Goal: Task Accomplishment & Management: Manage account settings

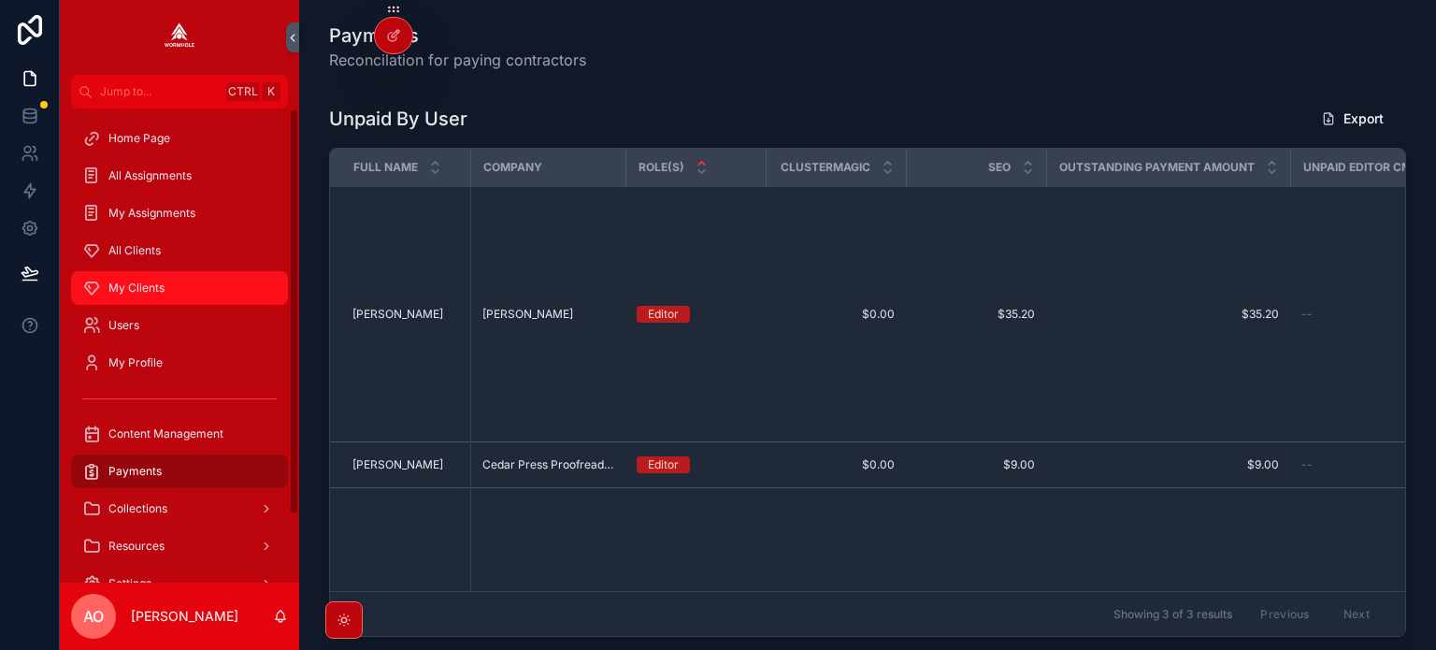
click at [132, 289] on span "My Clients" at bounding box center [136, 288] width 56 height 15
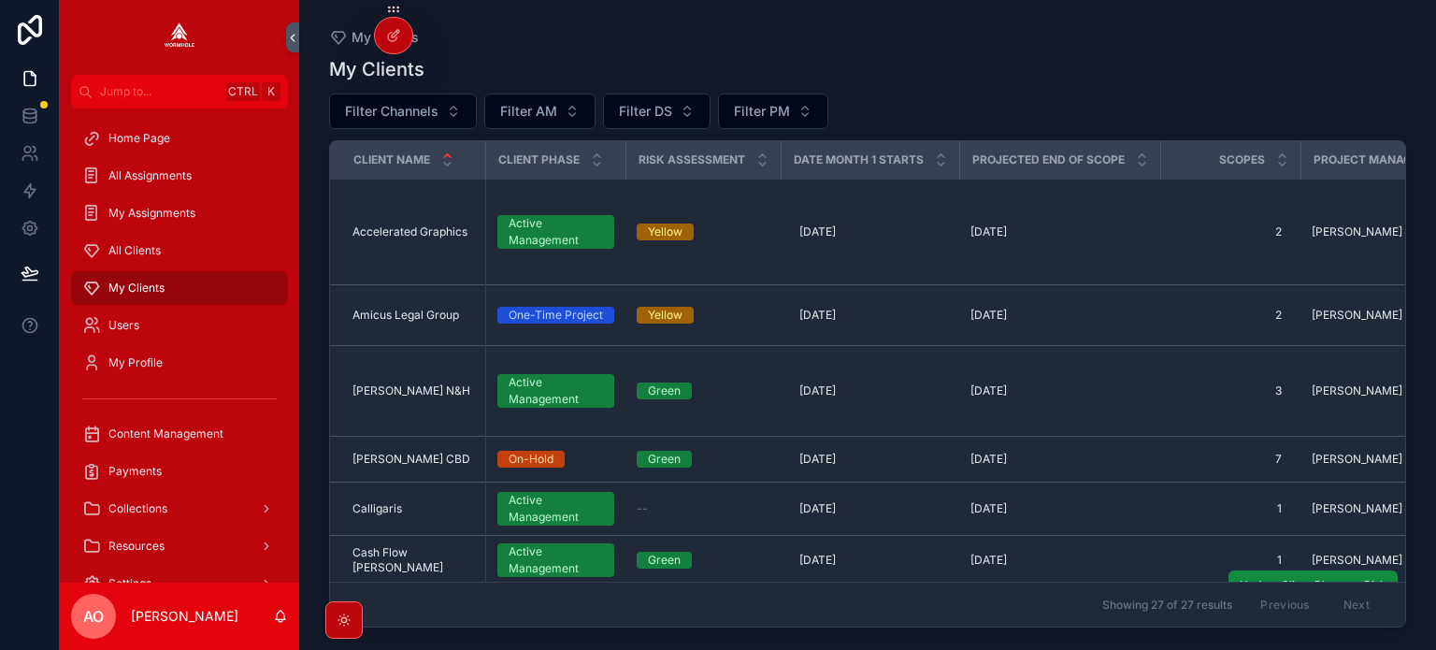
scroll to position [374, 0]
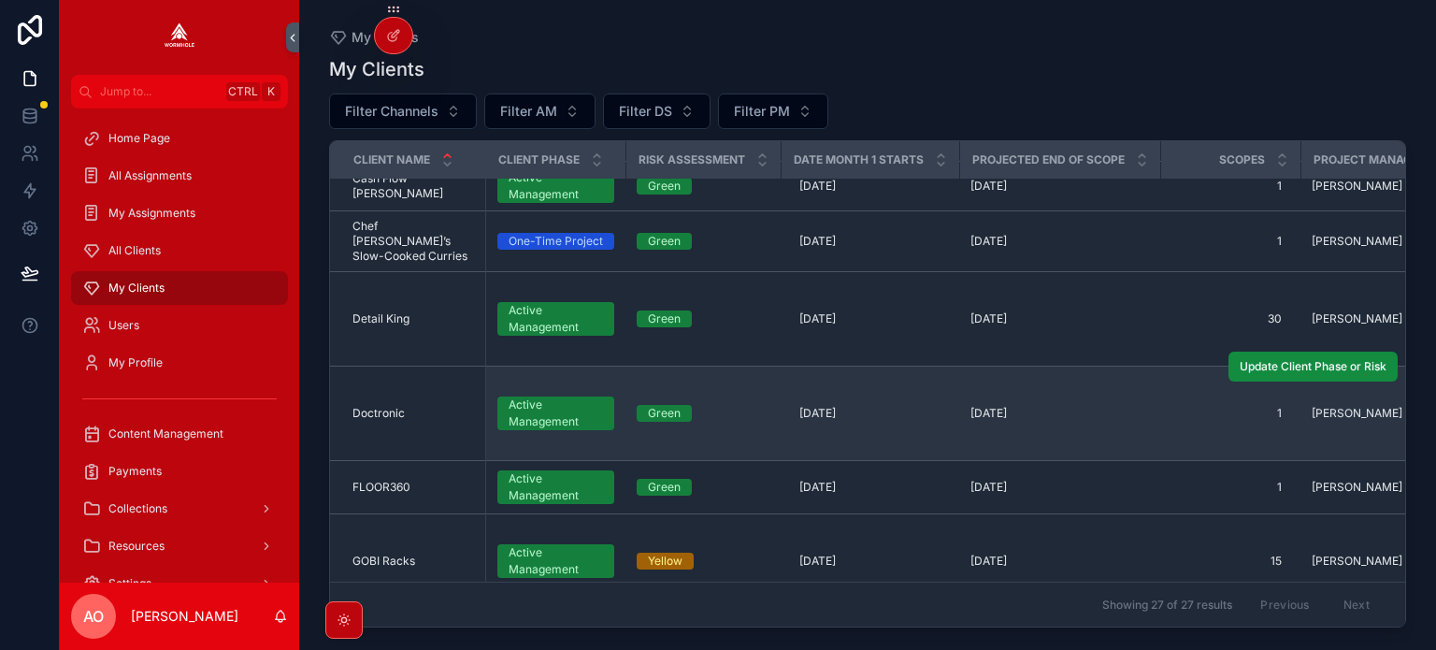
click at [373, 406] on span "Doctronic" at bounding box center [379, 413] width 52 height 15
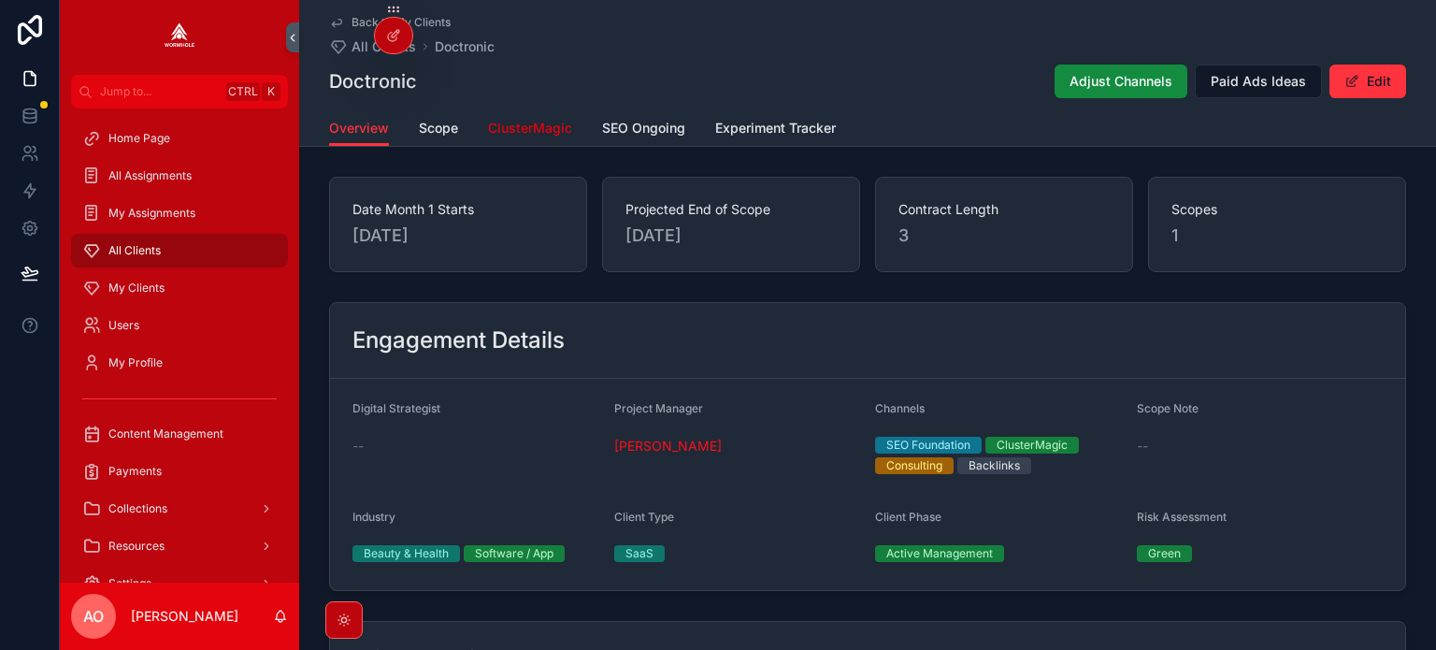
click at [528, 134] on span "ClusterMagic" at bounding box center [530, 128] width 84 height 19
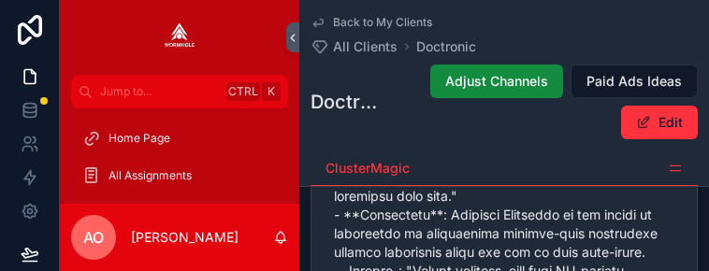
scroll to position [1216, 0]
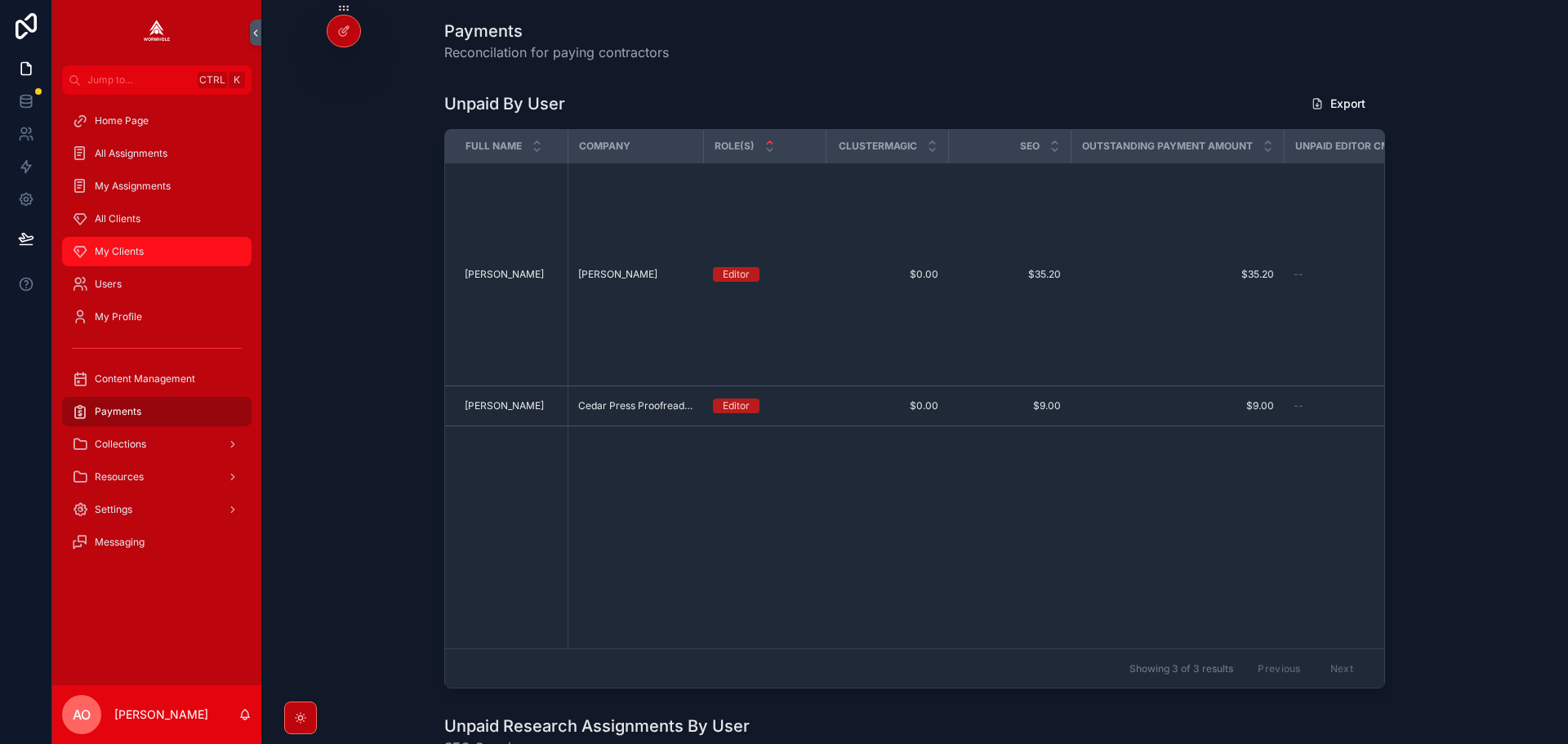
click at [117, 252] on span "My Clients" at bounding box center [119, 251] width 49 height 13
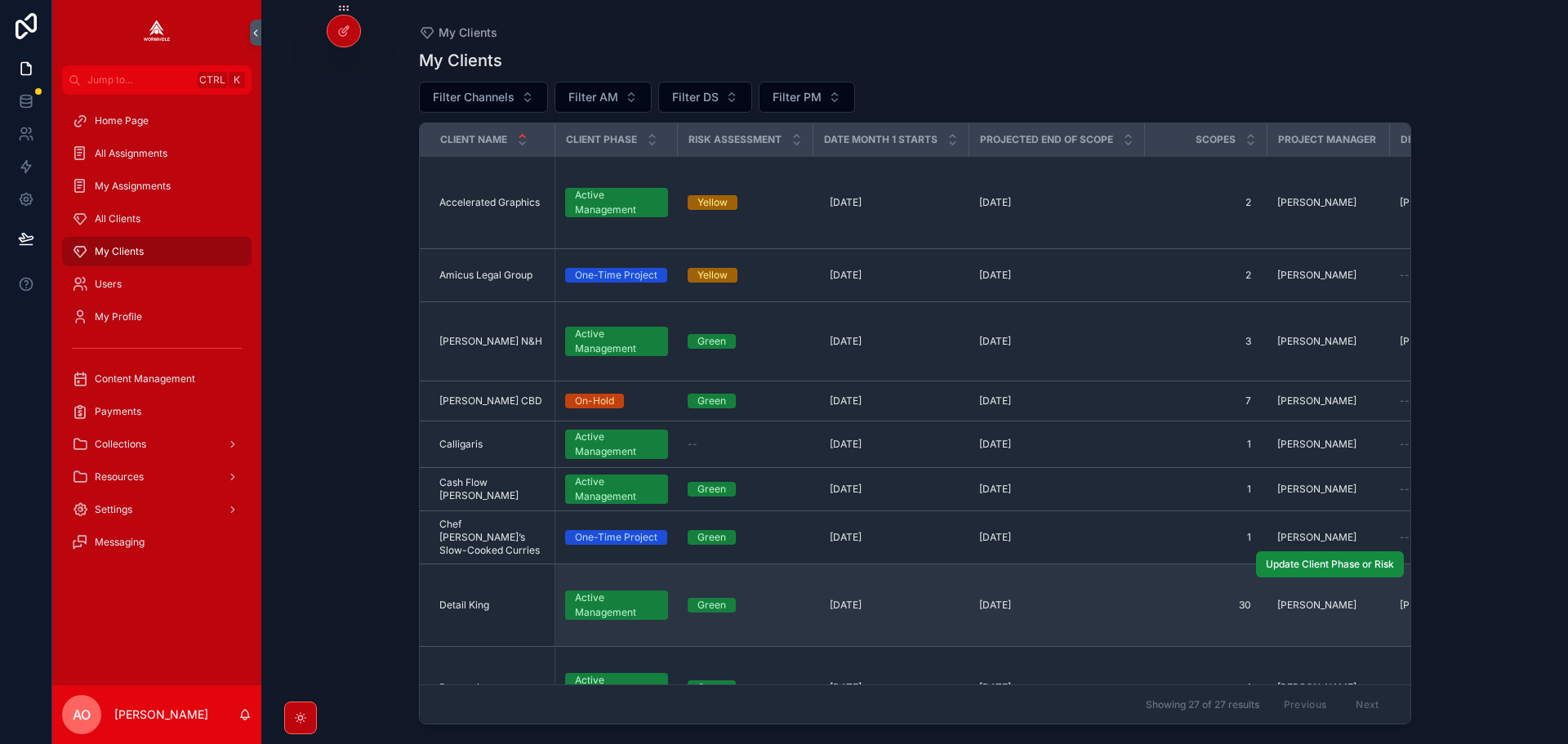
scroll to position [327, 0]
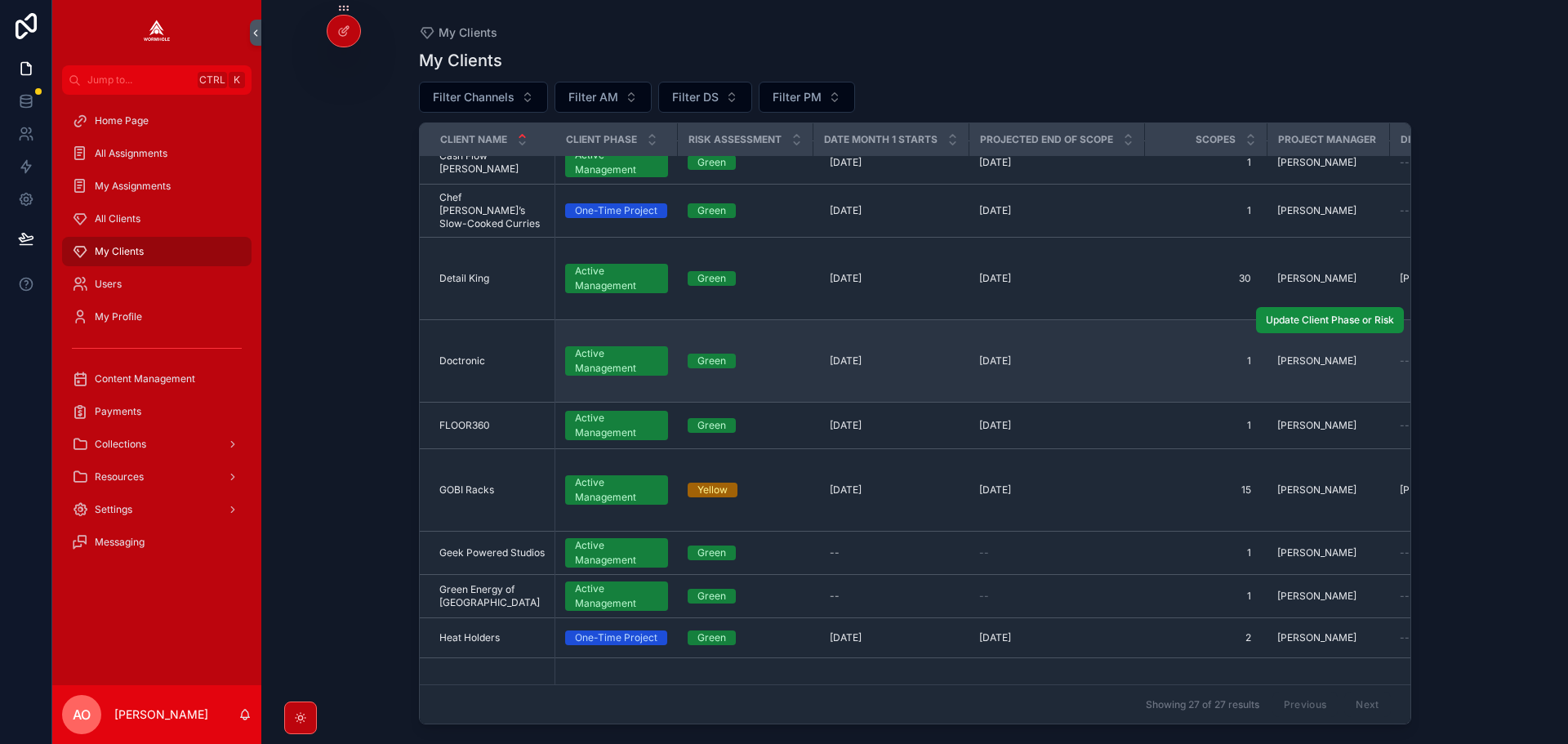
click at [473, 355] on span "Doctronic" at bounding box center [462, 361] width 45 height 13
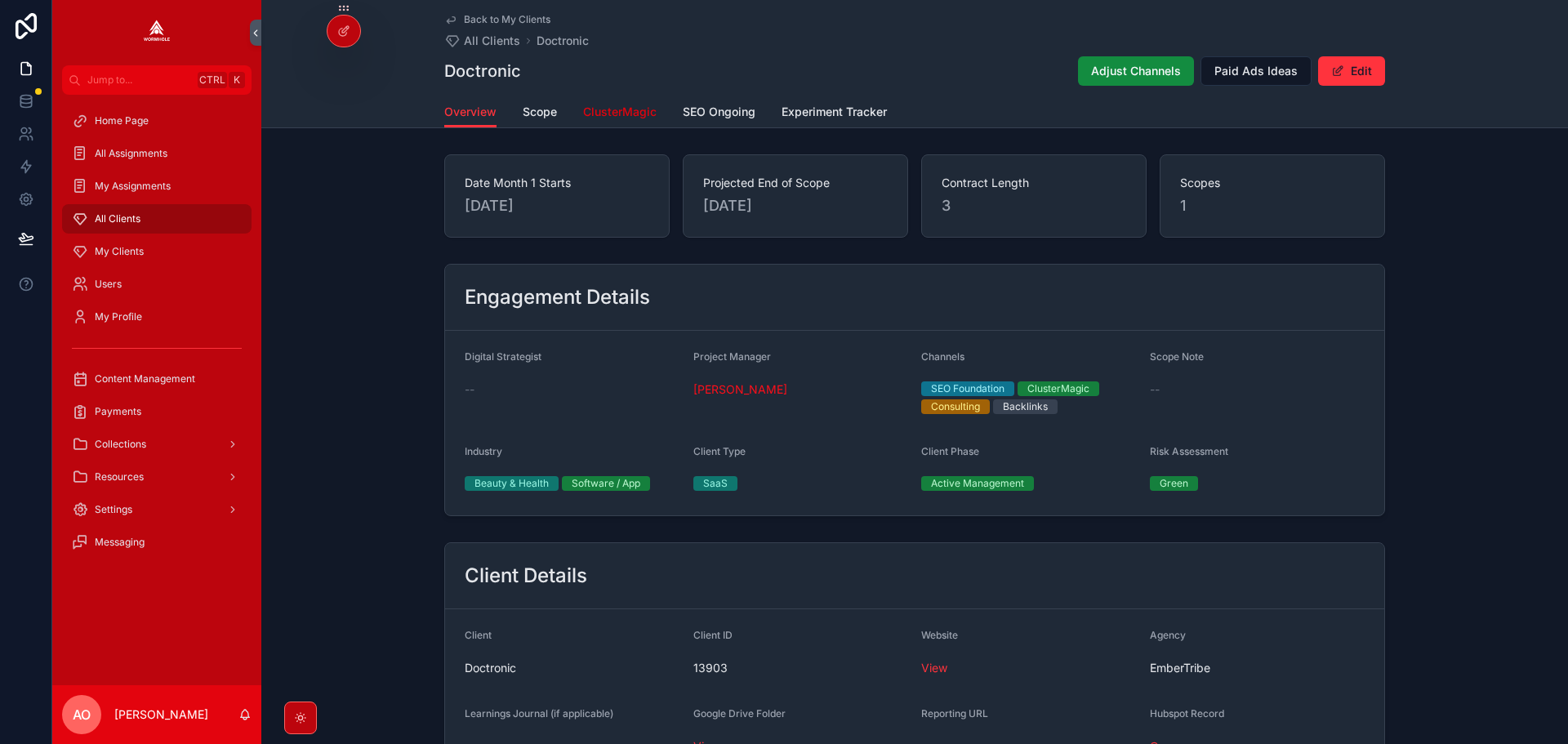
click at [607, 109] on span "ClusterMagic" at bounding box center [620, 112] width 73 height 17
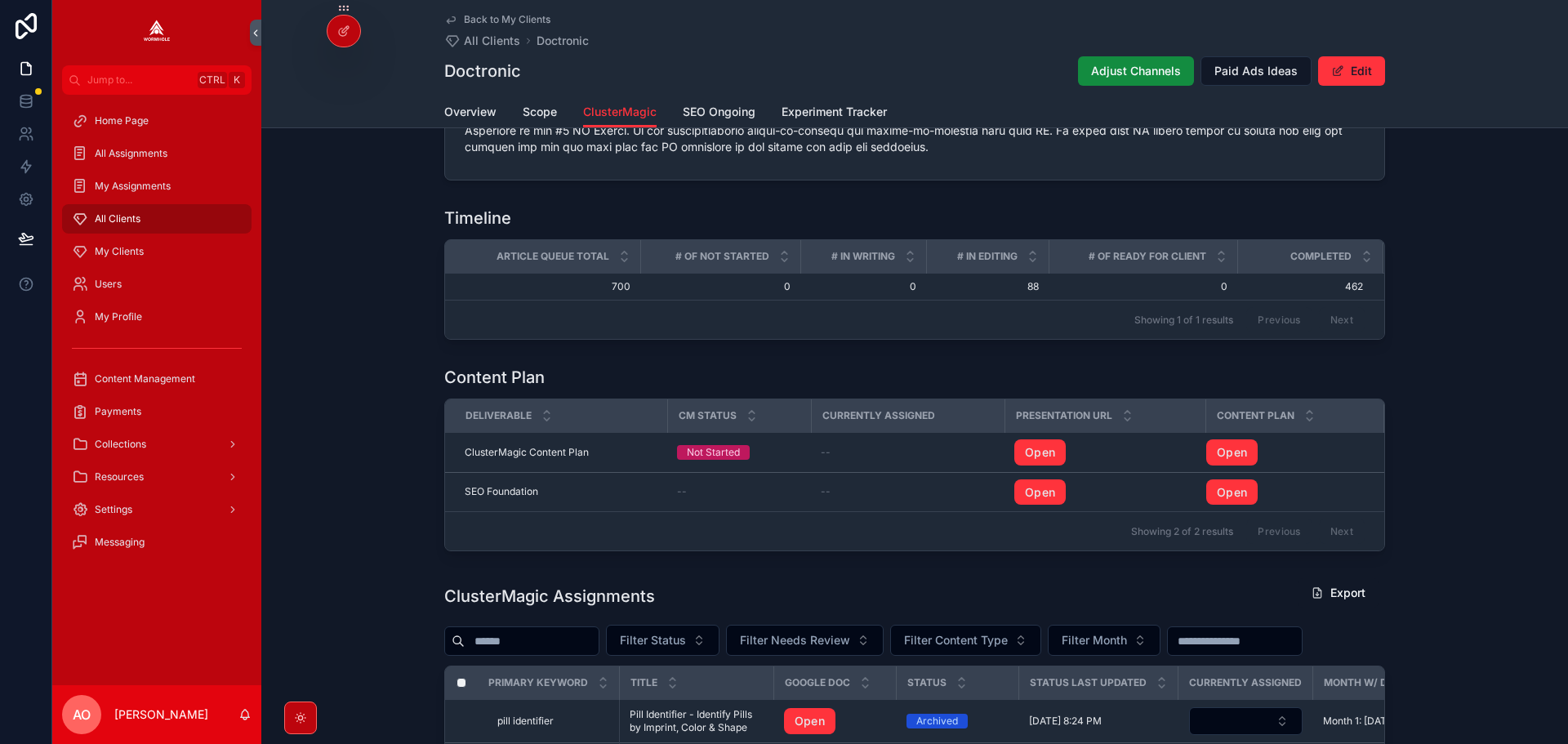
scroll to position [1371, 0]
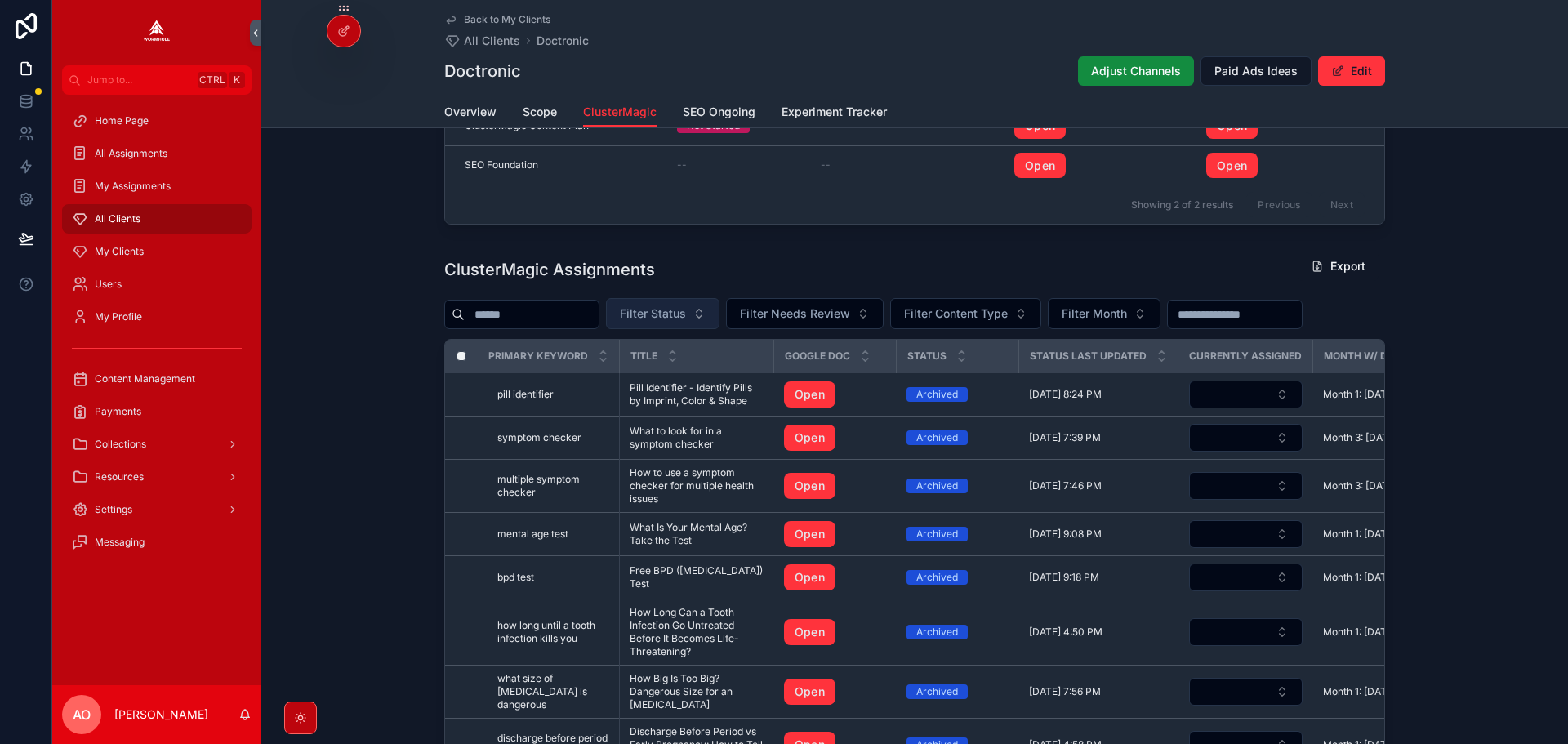
click at [686, 320] on span "Filter Status" at bounding box center [653, 313] width 66 height 17
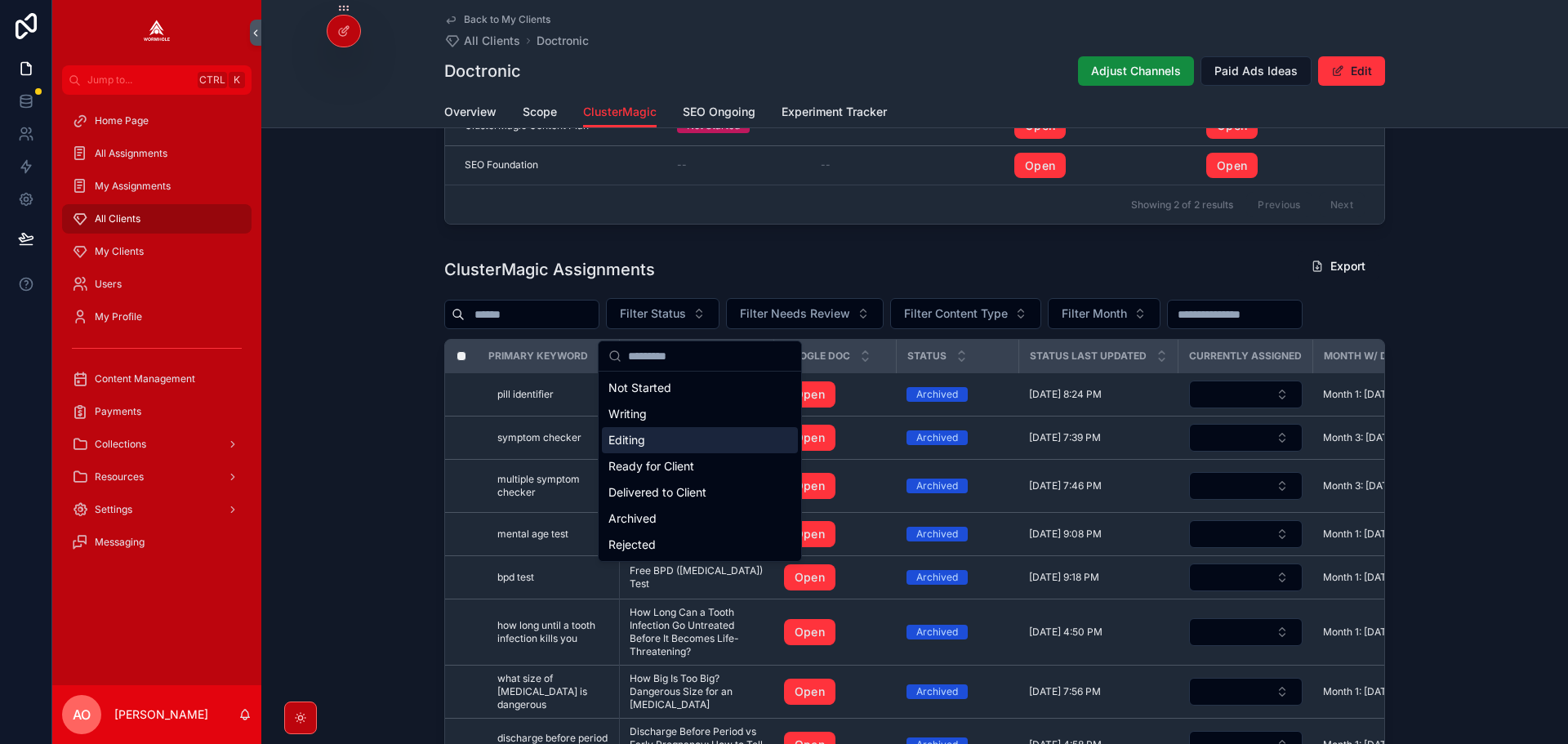
click at [694, 431] on div "Editing" at bounding box center [700, 440] width 196 height 26
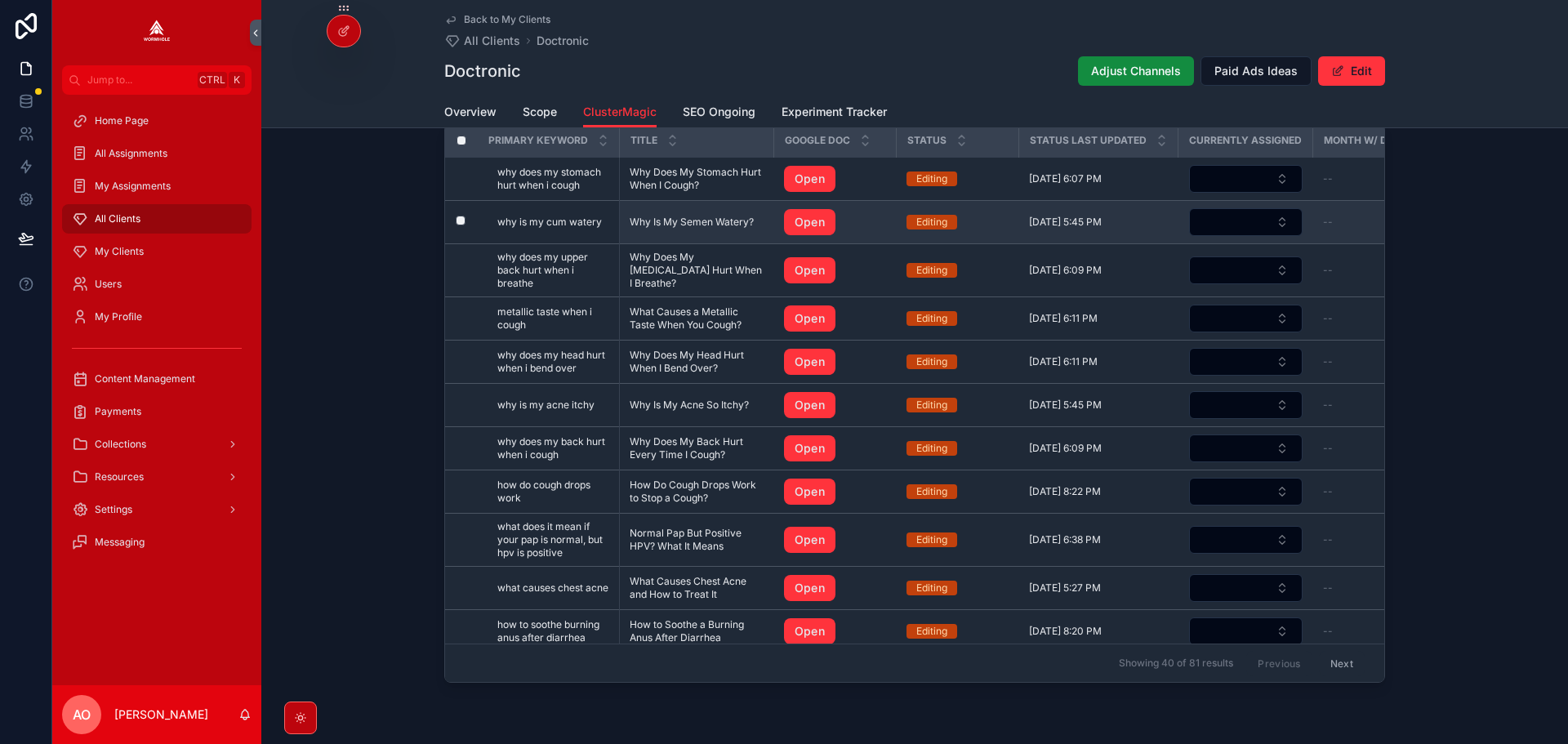
scroll to position [1481, 0]
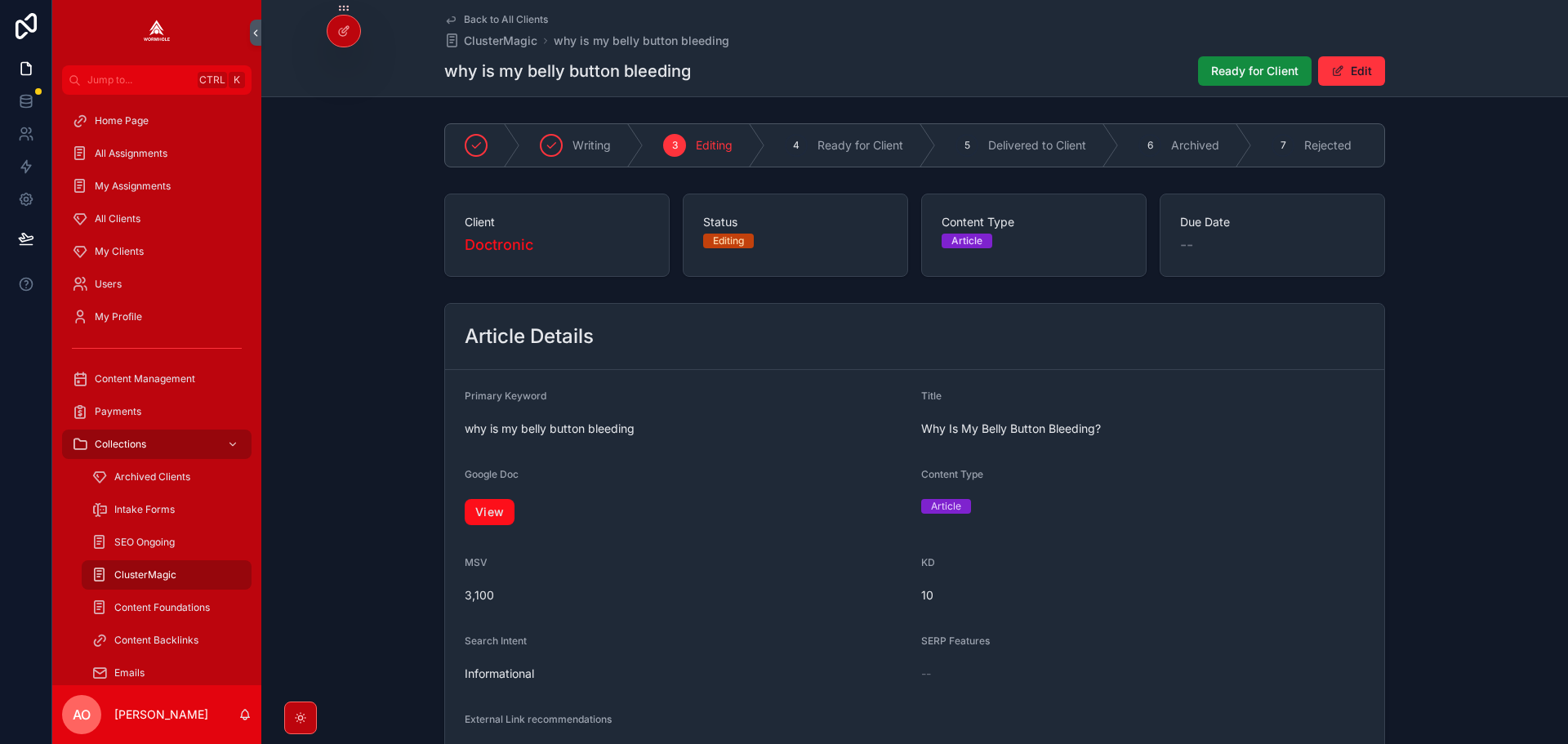
click at [472, 510] on link "View" at bounding box center [489, 512] width 50 height 26
click at [1263, 54] on div "Back to All Clients ClusterMagic why is my belly button bleeding why is my bell…" at bounding box center [915, 48] width 941 height 96
click at [1258, 61] on button "Ready for Client" at bounding box center [1255, 72] width 114 height 30
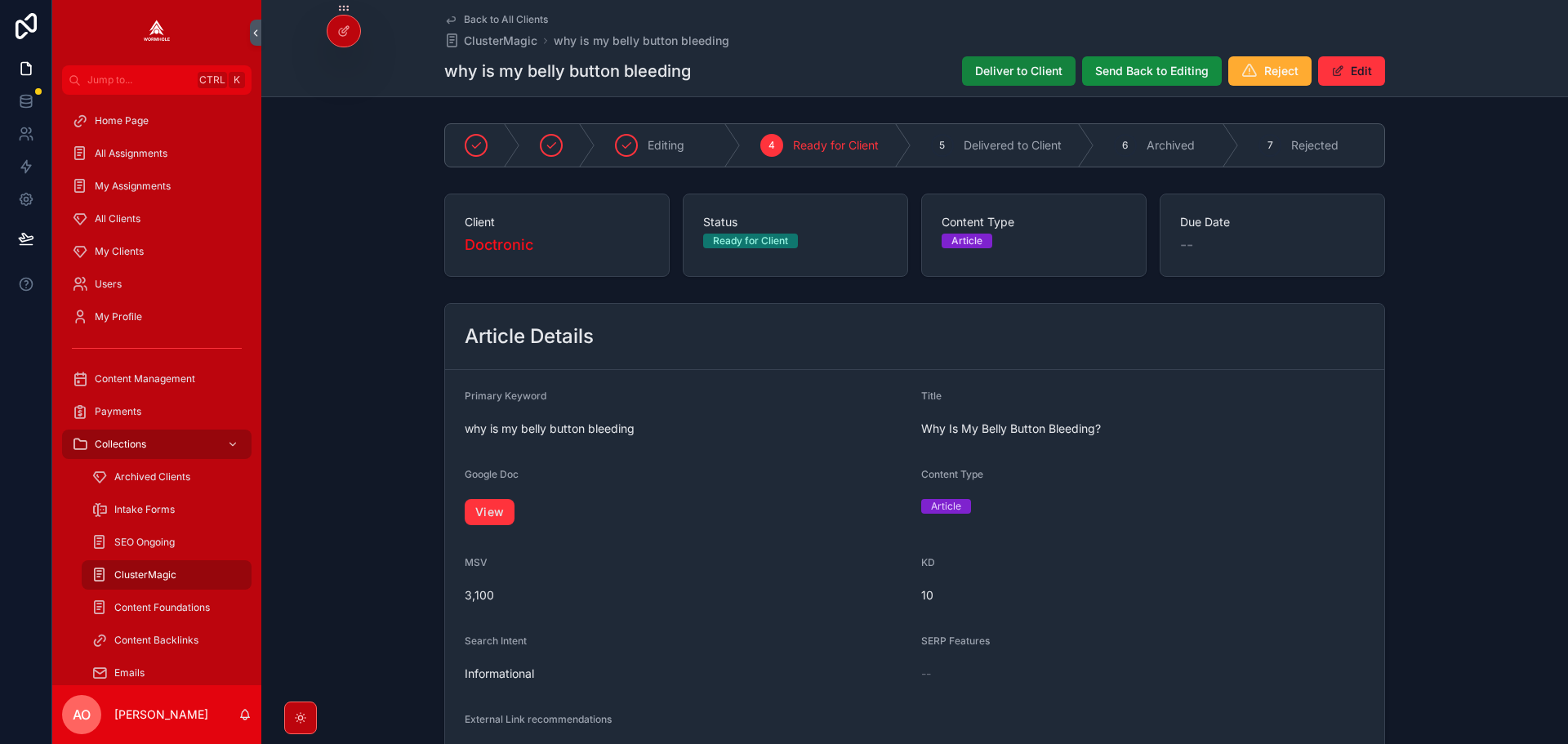
click at [1014, 79] on span "Deliver to Client" at bounding box center [1019, 71] width 87 height 17
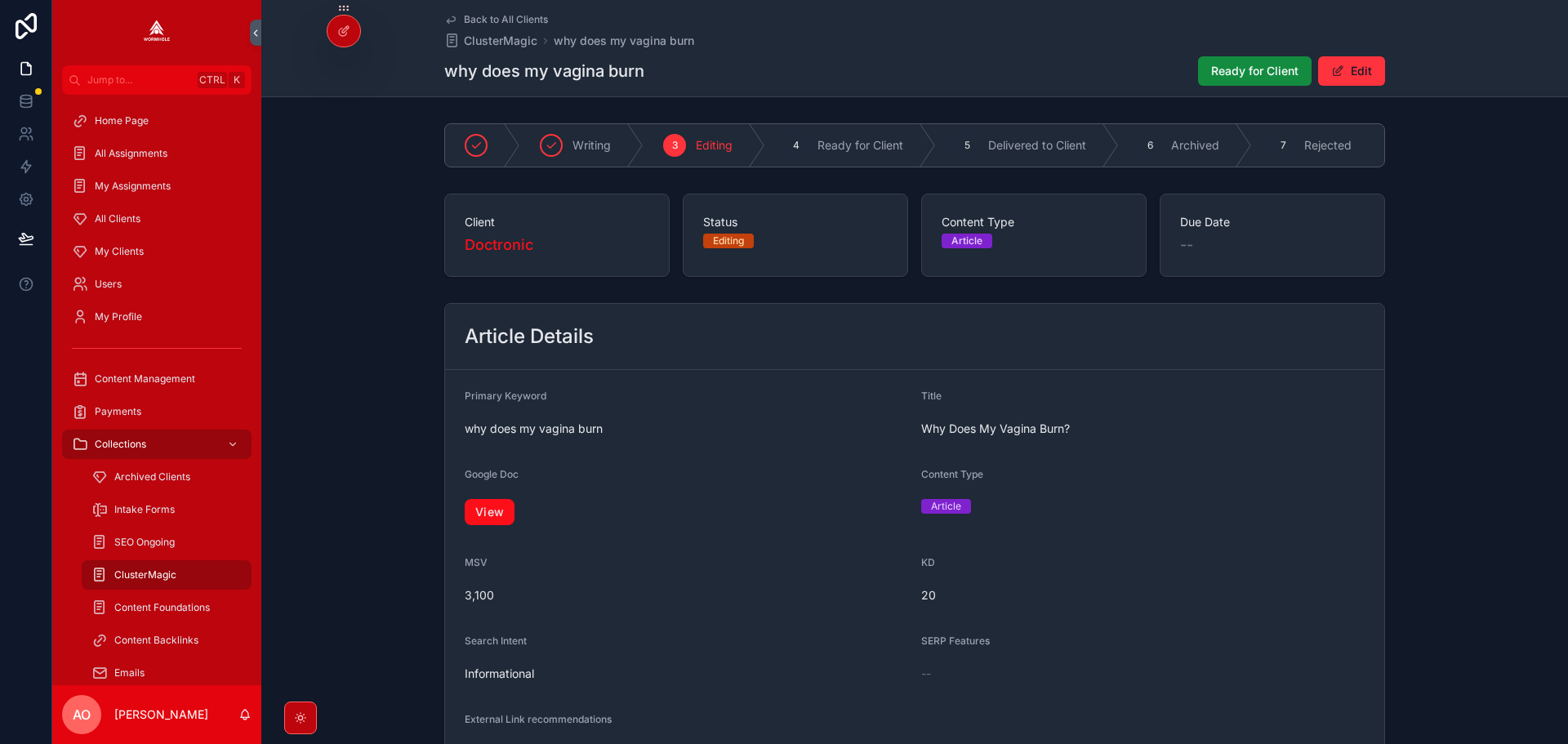
click at [480, 522] on link "View" at bounding box center [489, 512] width 50 height 26
click at [1260, 65] on span "Ready for Client" at bounding box center [1255, 71] width 87 height 17
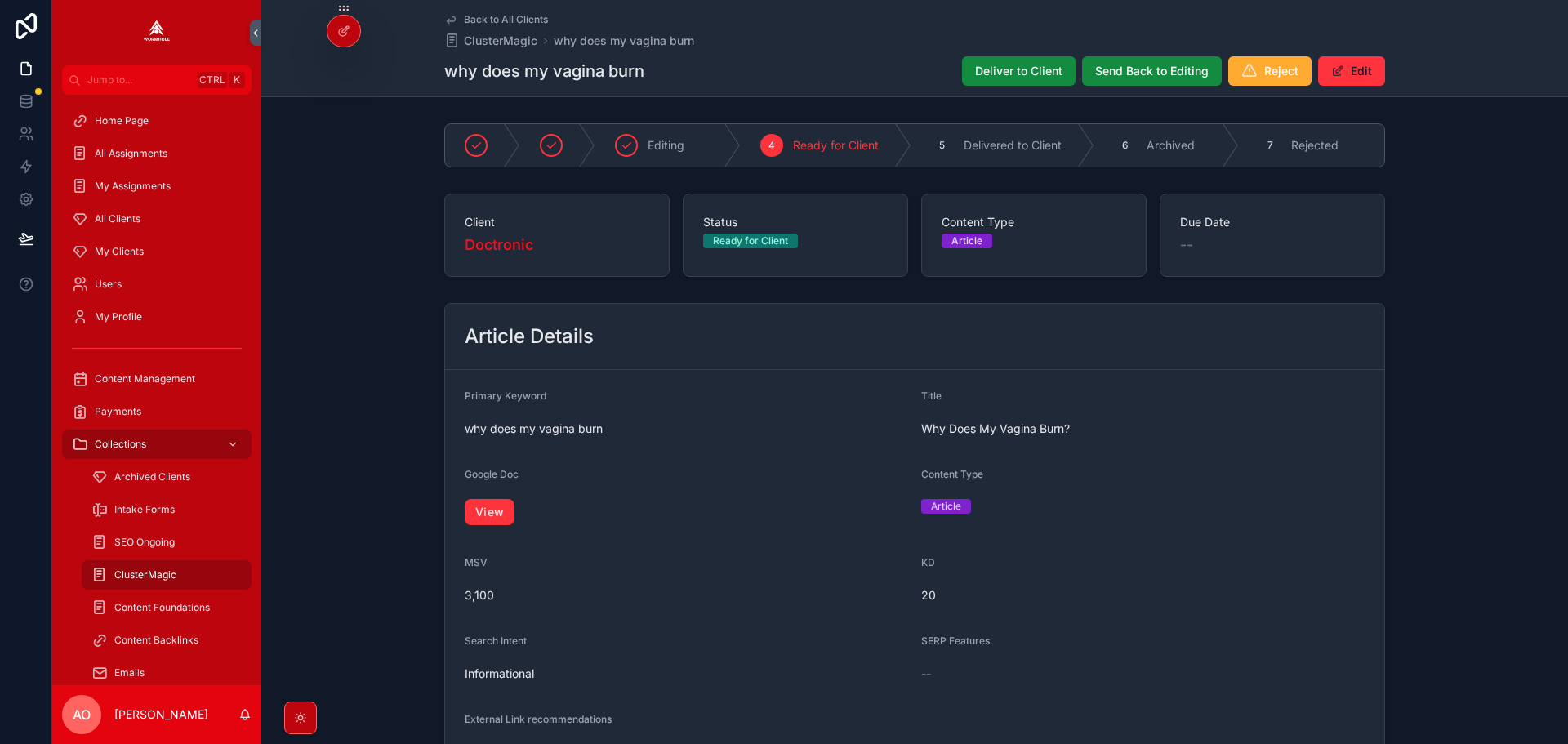
click at [1039, 75] on span "Deliver to Client" at bounding box center [1019, 71] width 87 height 17
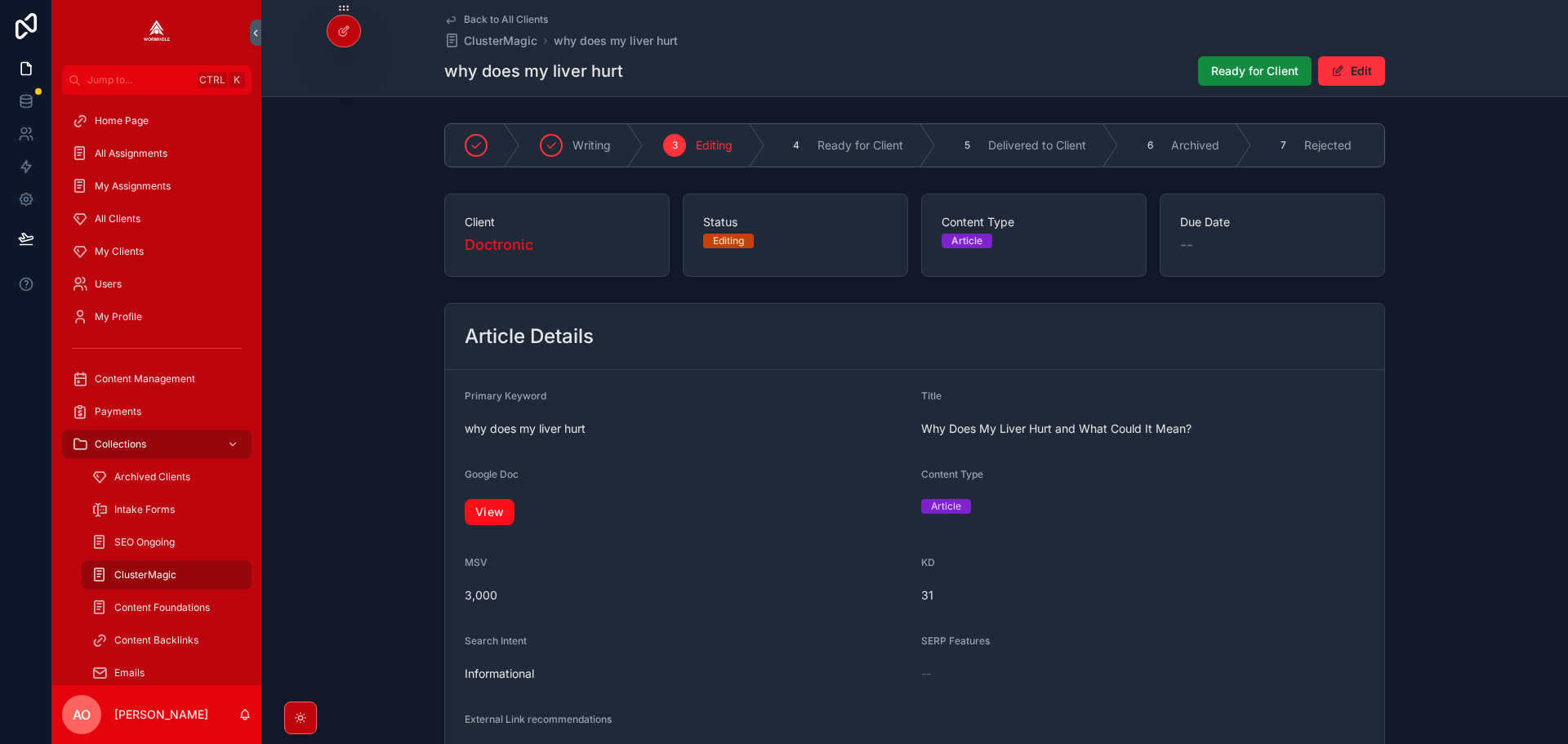
click at [474, 522] on link "View" at bounding box center [489, 512] width 50 height 26
click at [1265, 65] on span "Ready for Client" at bounding box center [1255, 71] width 87 height 17
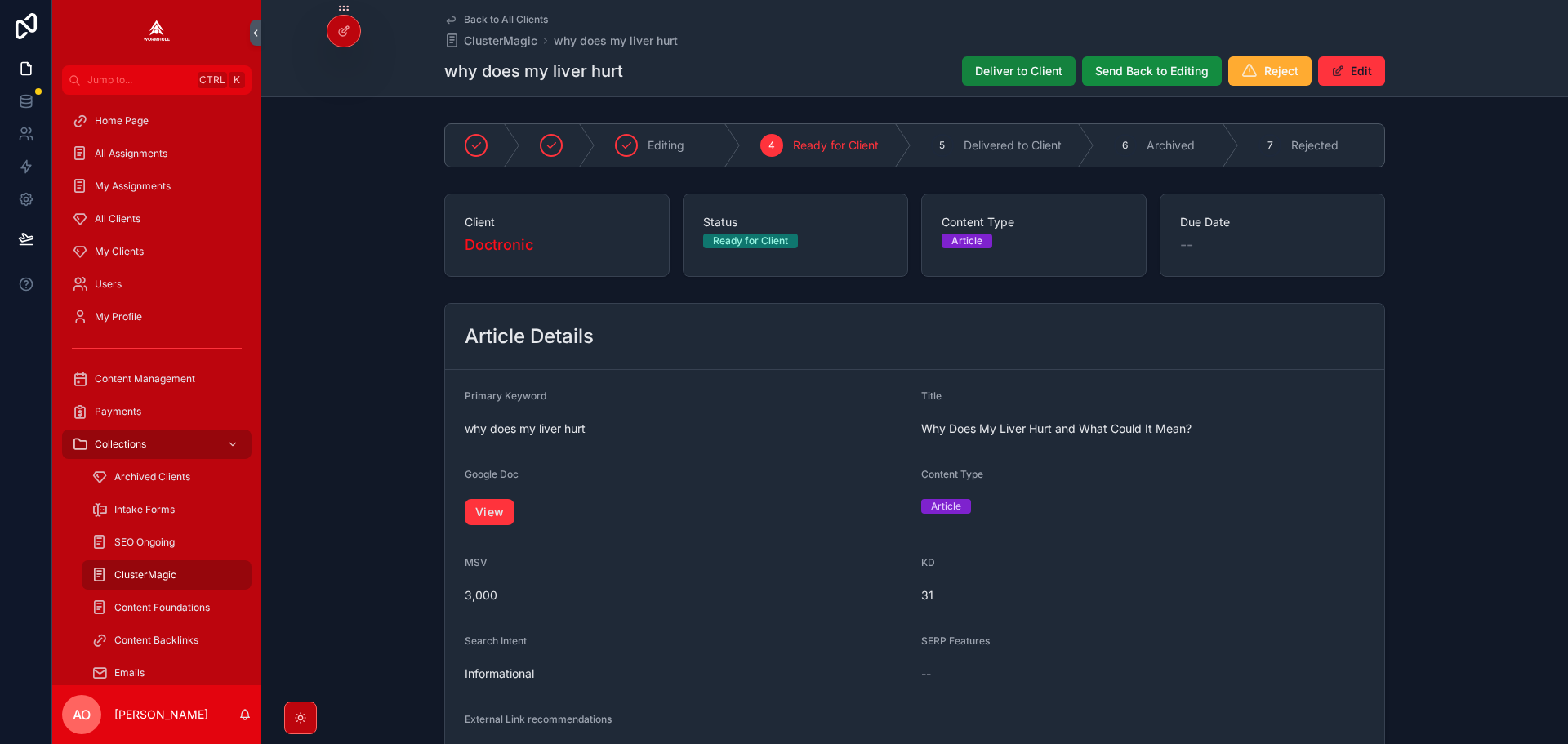
click at [988, 76] on span "Deliver to Client" at bounding box center [1019, 71] width 87 height 17
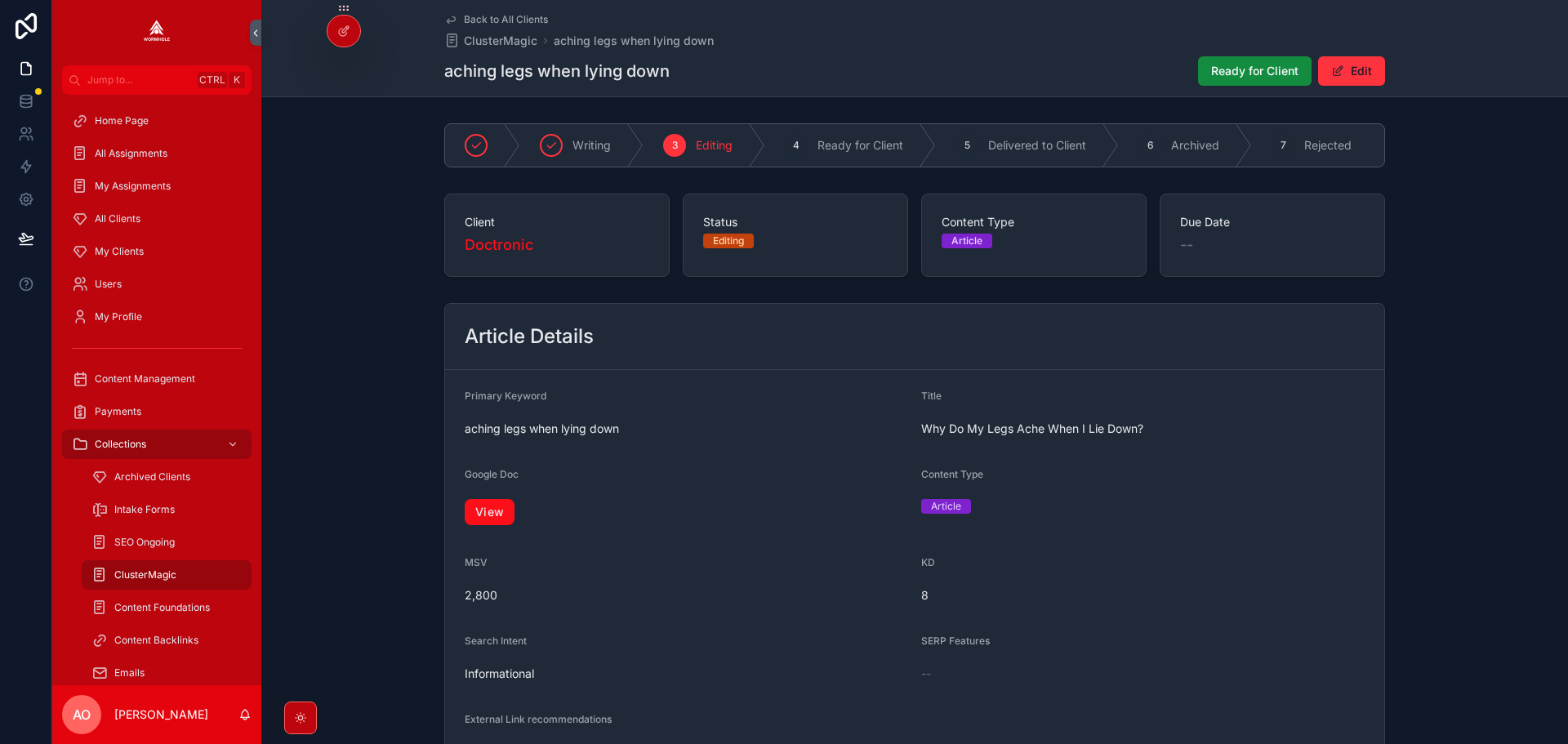
click at [475, 520] on link "View" at bounding box center [489, 512] width 50 height 26
click at [1226, 52] on div "Back to All Clients ClusterMagic aching legs when lying down aching legs when l…" at bounding box center [915, 48] width 941 height 96
click at [1220, 72] on span "Ready for Client" at bounding box center [1255, 71] width 87 height 17
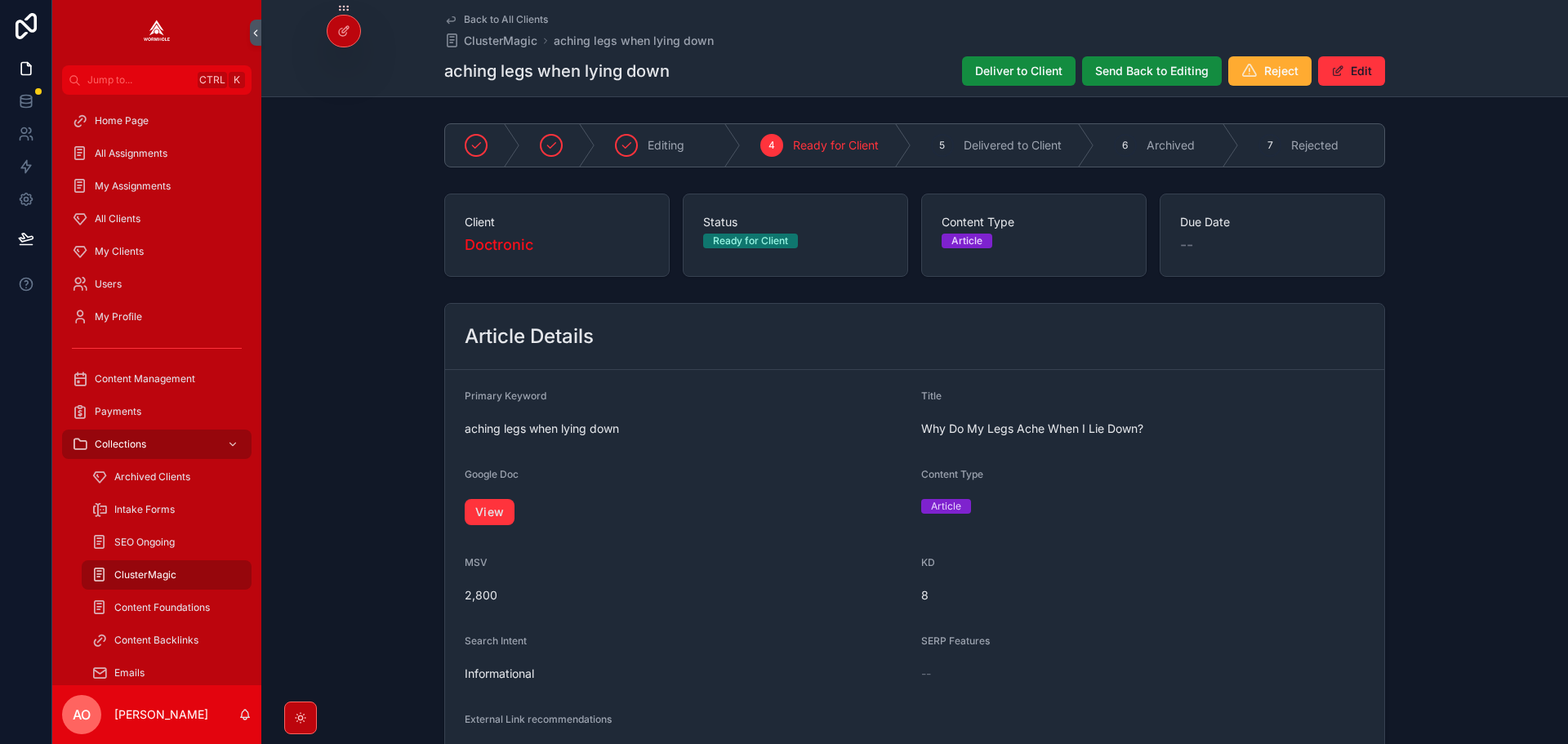
click at [983, 96] on div "Back to All Clients ClusterMagic aching legs when lying down aching legs when l…" at bounding box center [915, 48] width 1307 height 97
click at [982, 82] on button "Deliver to Client" at bounding box center [1019, 72] width 114 height 30
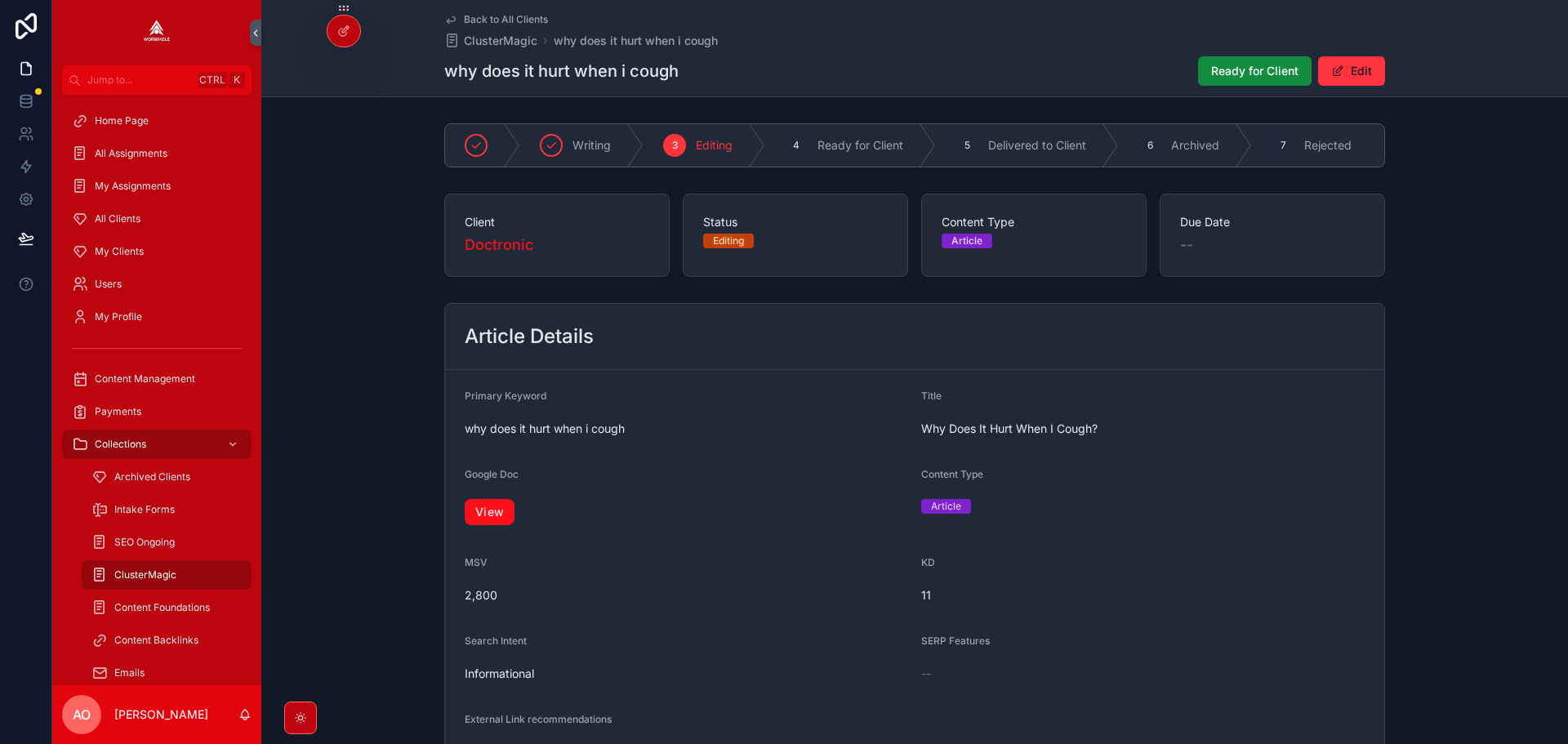
click at [489, 517] on link "View" at bounding box center [489, 512] width 50 height 26
click at [1214, 71] on span "Ready for Client" at bounding box center [1255, 71] width 87 height 17
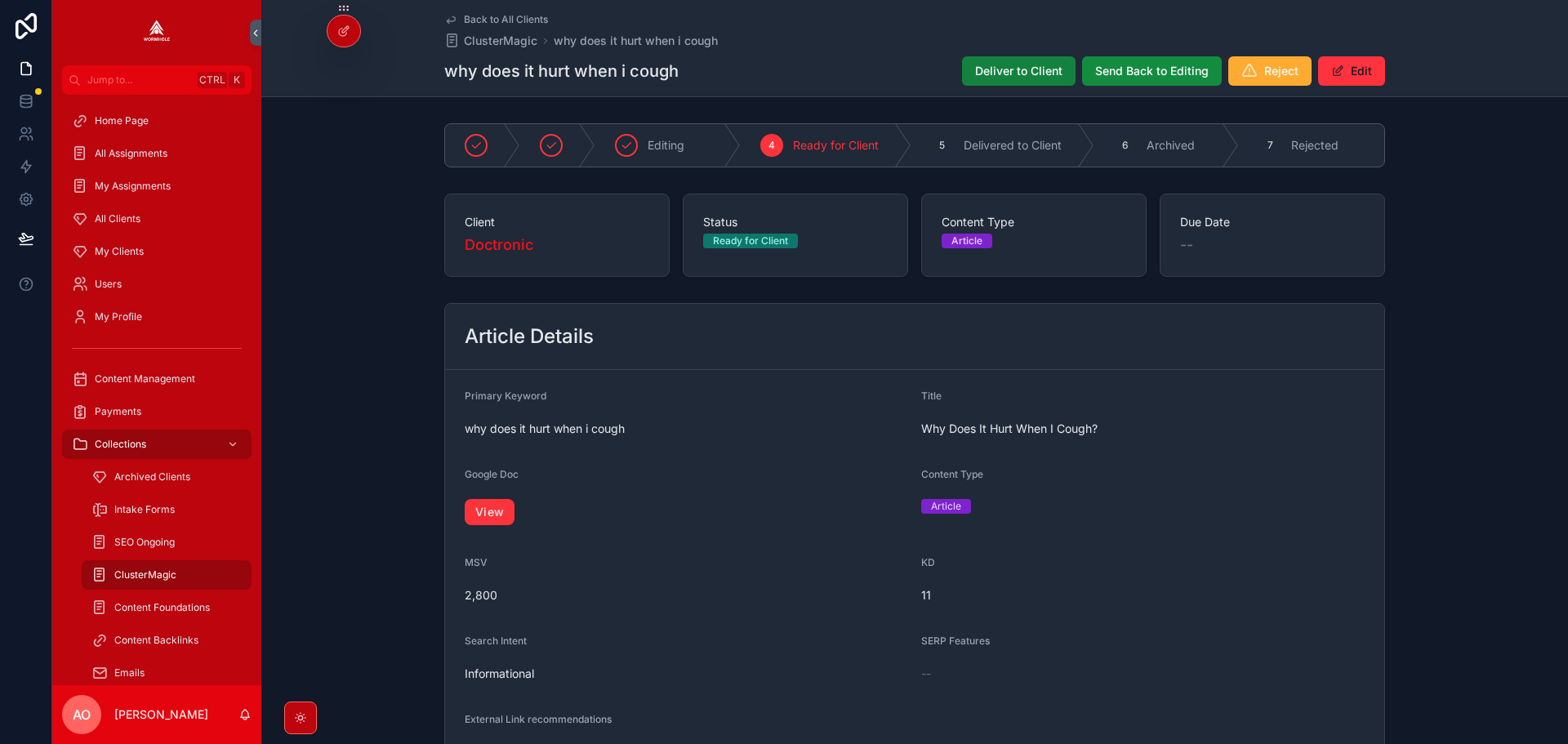
click at [993, 69] on span "Deliver to Client" at bounding box center [1019, 71] width 87 height 17
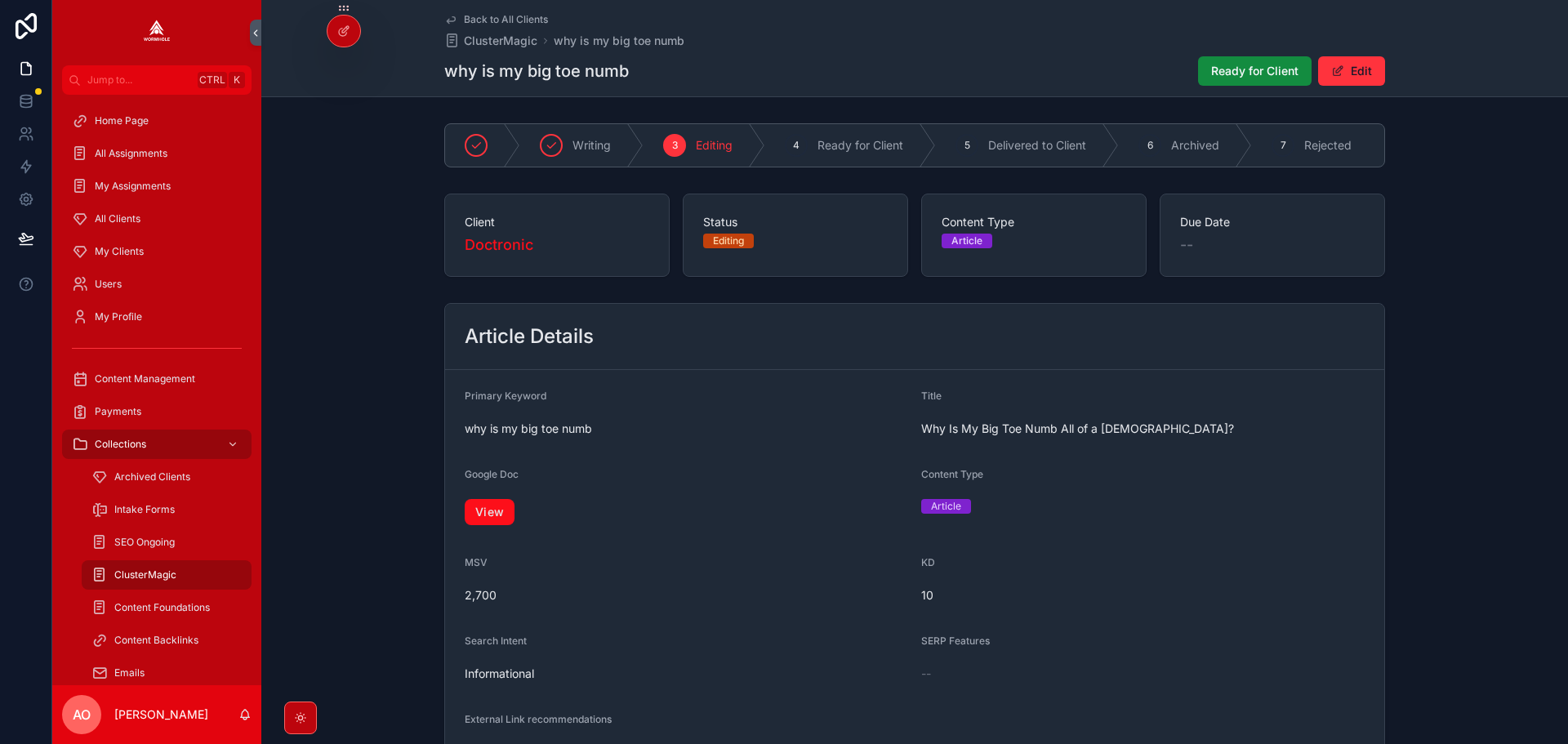
click at [488, 512] on link "View" at bounding box center [489, 512] width 50 height 26
click at [1200, 68] on button "Ready for Client" at bounding box center [1255, 72] width 114 height 30
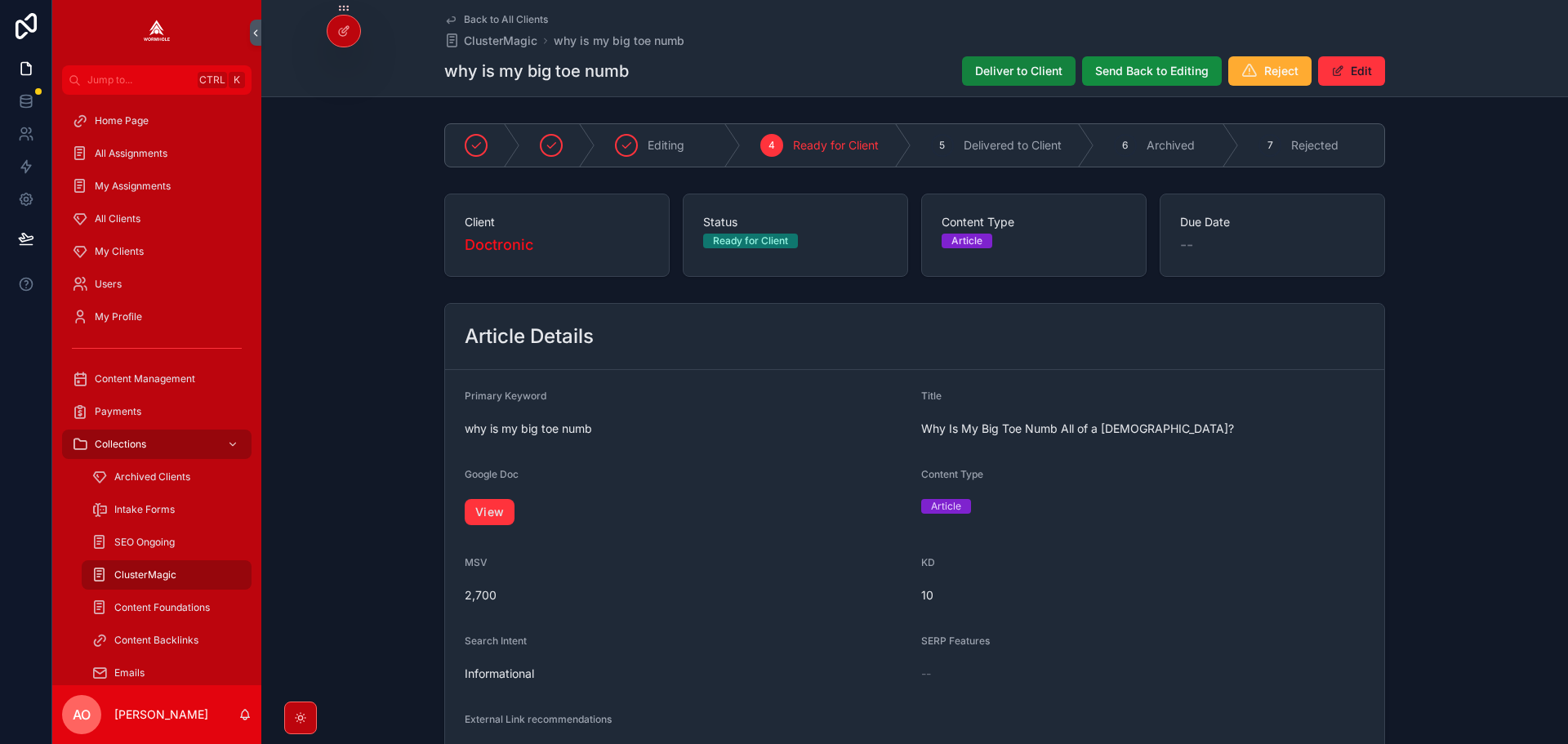
click at [976, 83] on div "Deliver to Client Send Back to Editing Reject Edit" at bounding box center [1167, 72] width 436 height 31
click at [848, 79] on div "why is my big toe numb Deliver to Client Send Back to Editing Reject Edit" at bounding box center [915, 72] width 941 height 31
click at [977, 79] on button "Deliver to Client" at bounding box center [1019, 72] width 114 height 30
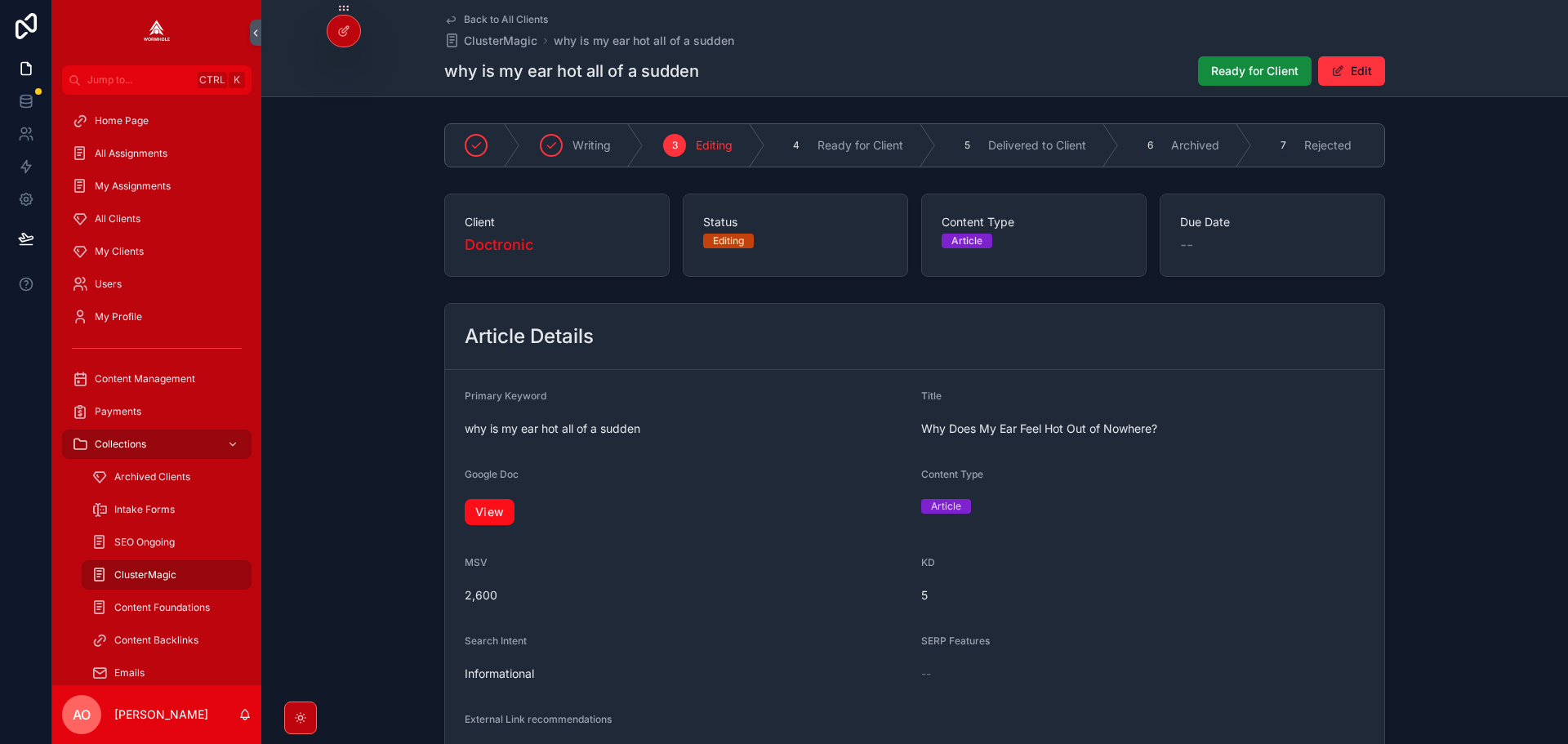
click at [501, 519] on link "View" at bounding box center [489, 512] width 50 height 26
click at [1249, 68] on span "Ready for Client" at bounding box center [1255, 71] width 87 height 17
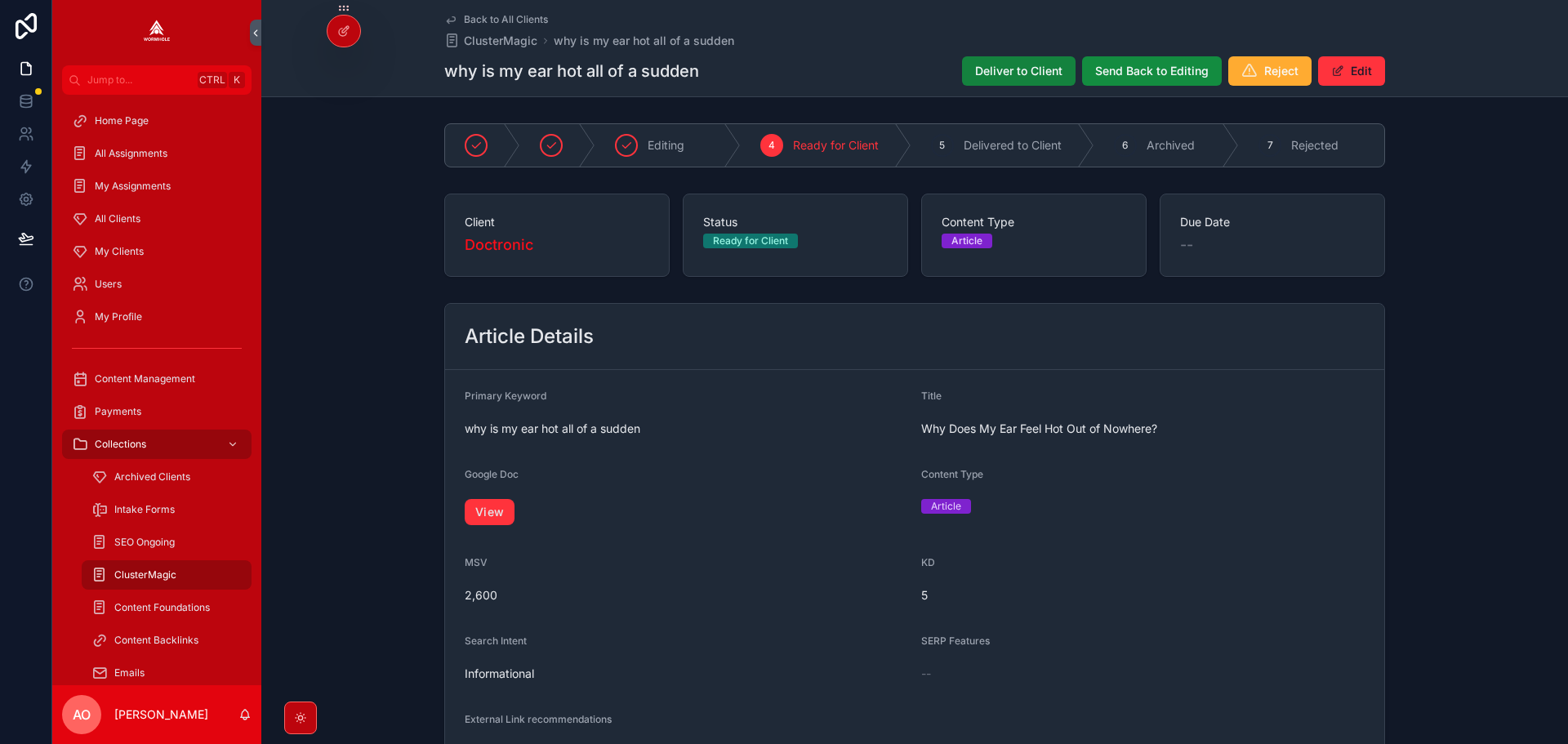
click at [1032, 64] on span "Deliver to Client" at bounding box center [1019, 71] width 87 height 17
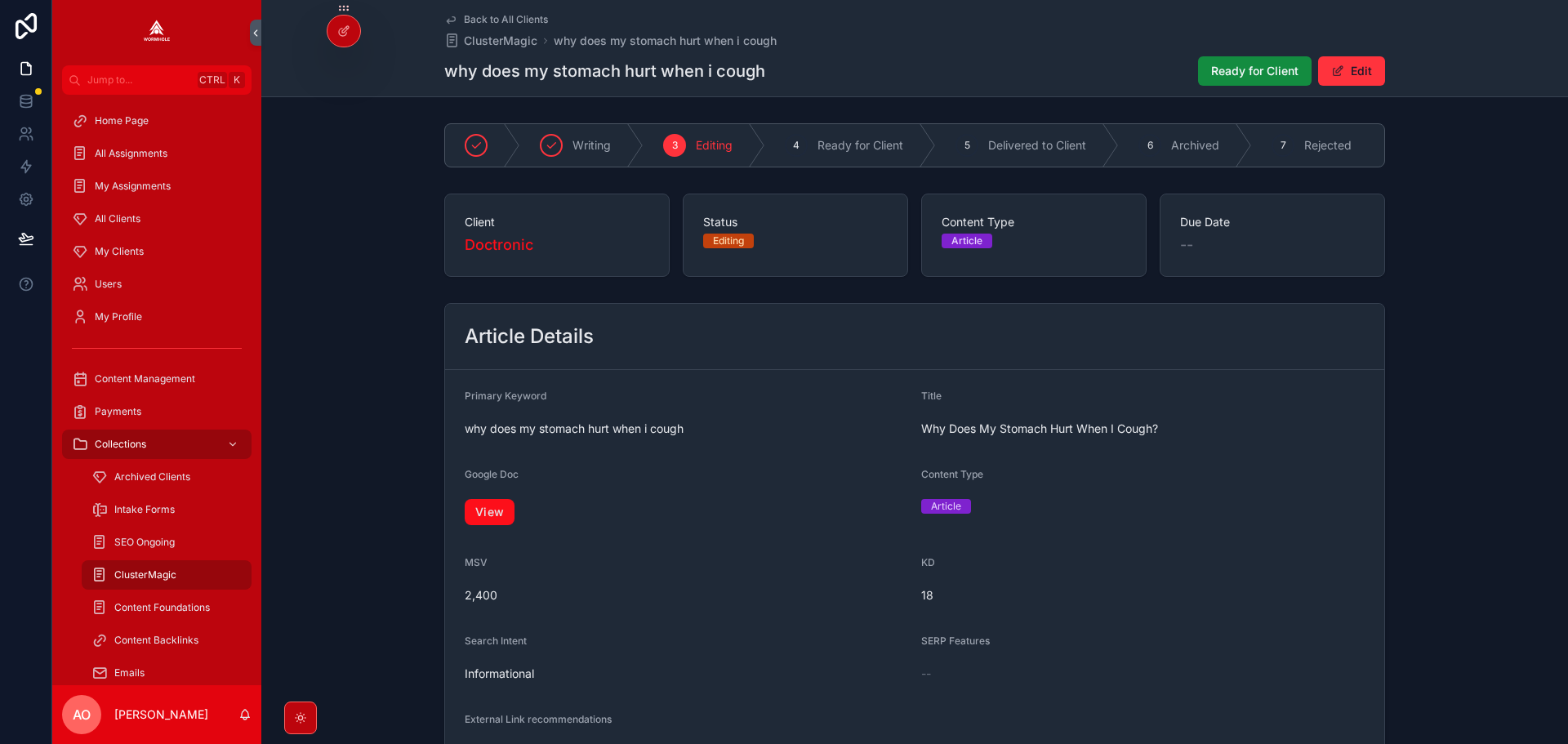
click at [482, 519] on link "View" at bounding box center [489, 512] width 50 height 26
click at [1250, 79] on span "Ready for Client" at bounding box center [1255, 71] width 87 height 17
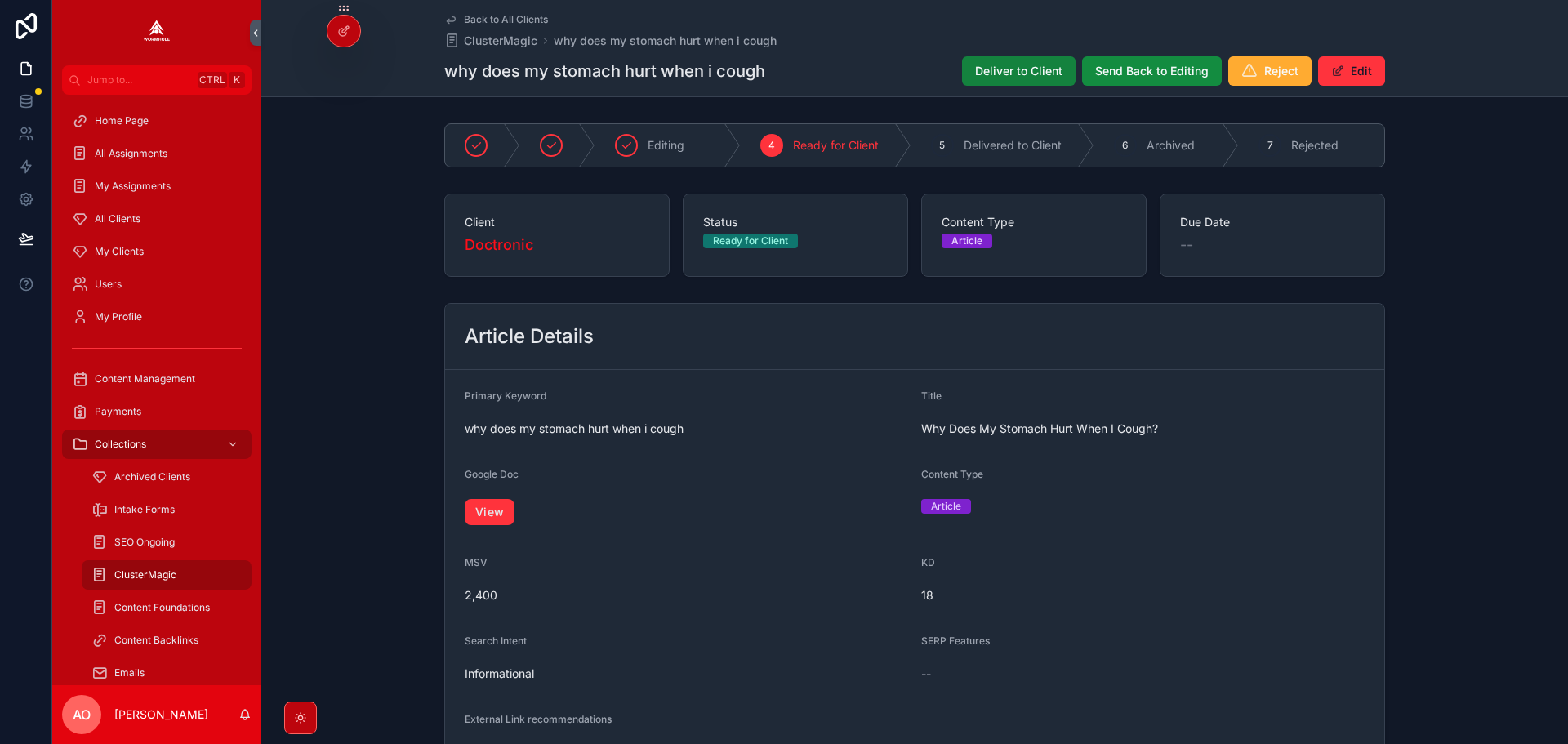
click at [1024, 61] on button "Deliver to Client" at bounding box center [1019, 72] width 114 height 30
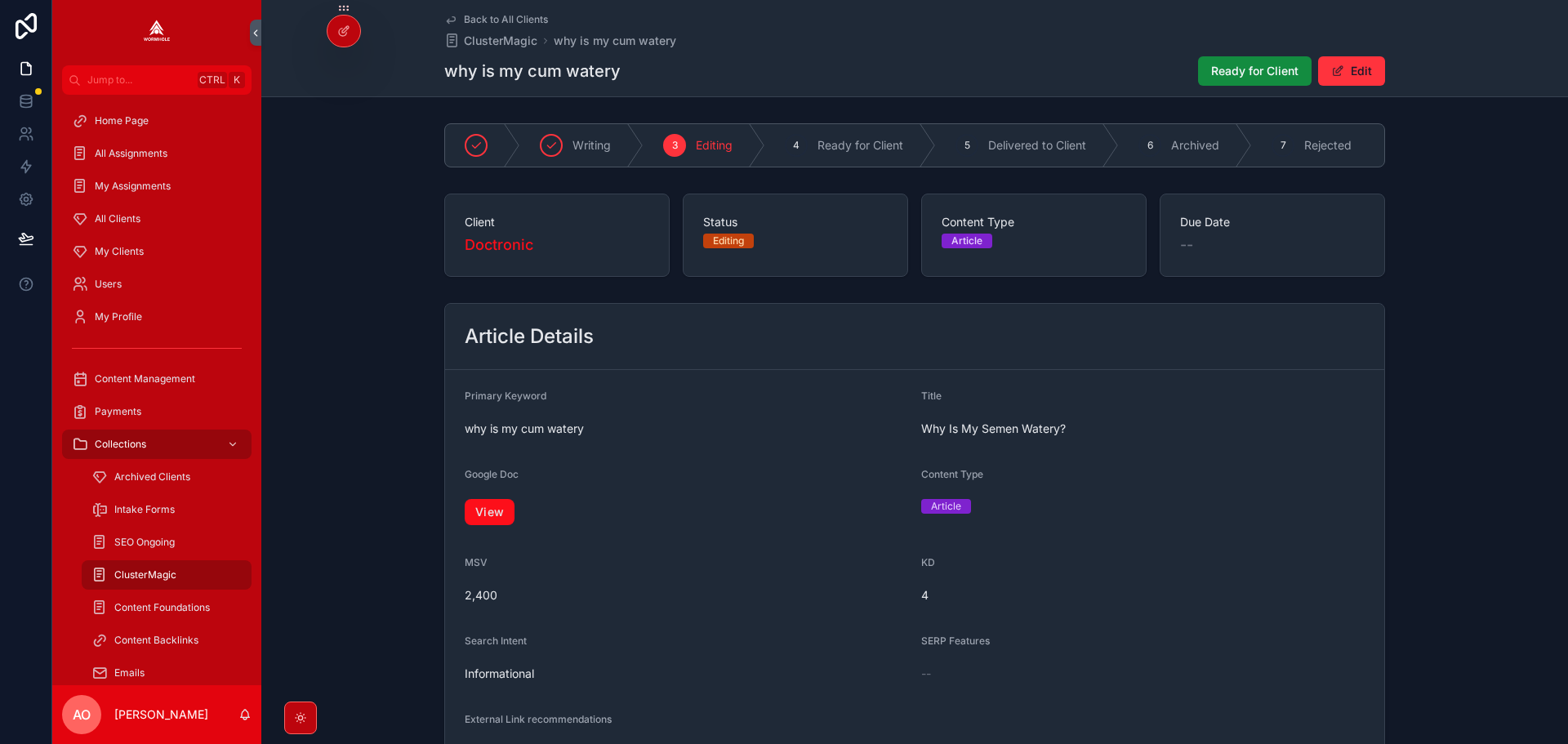
click at [488, 519] on link "View" at bounding box center [489, 512] width 50 height 26
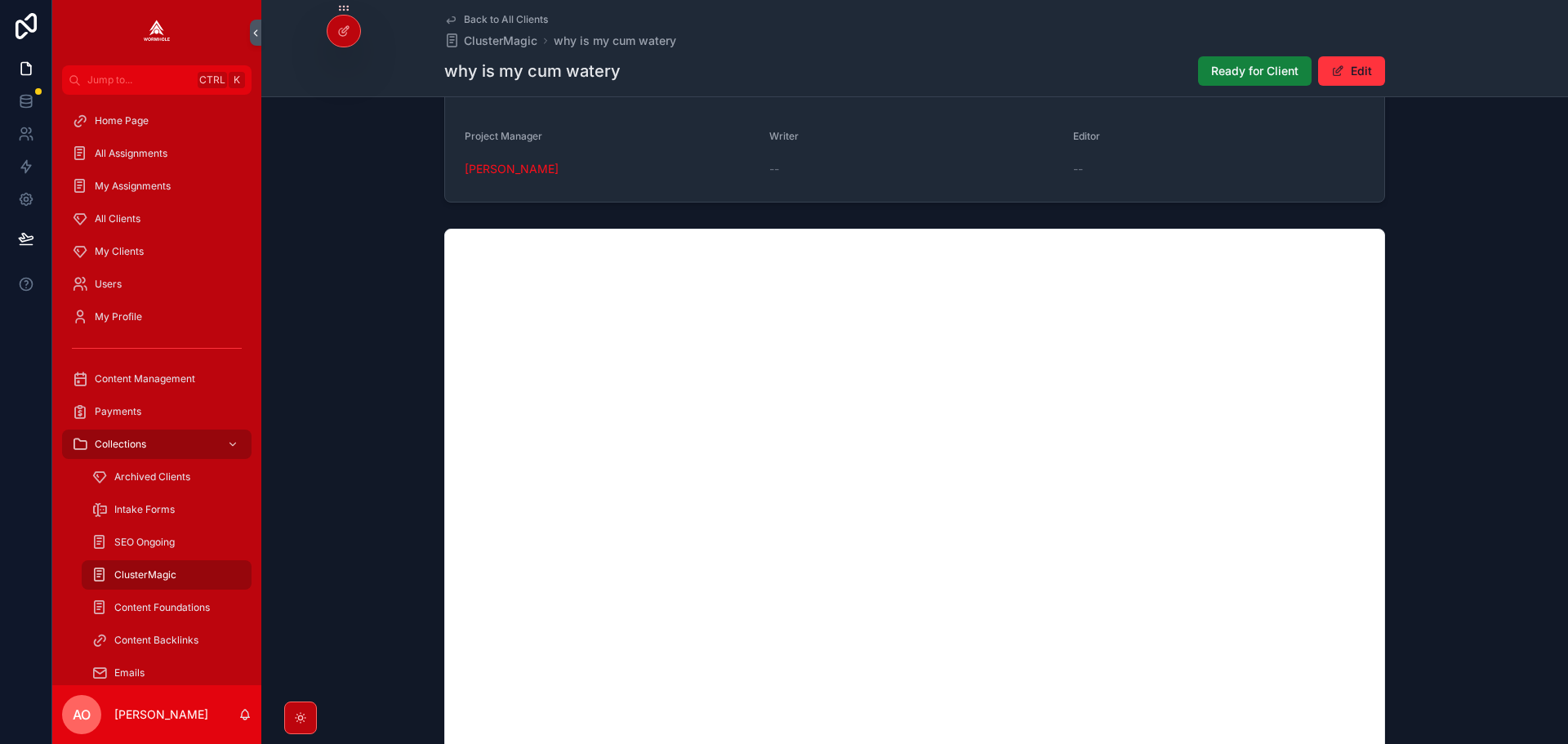
click at [1225, 71] on span "Ready for Client" at bounding box center [1255, 71] width 87 height 17
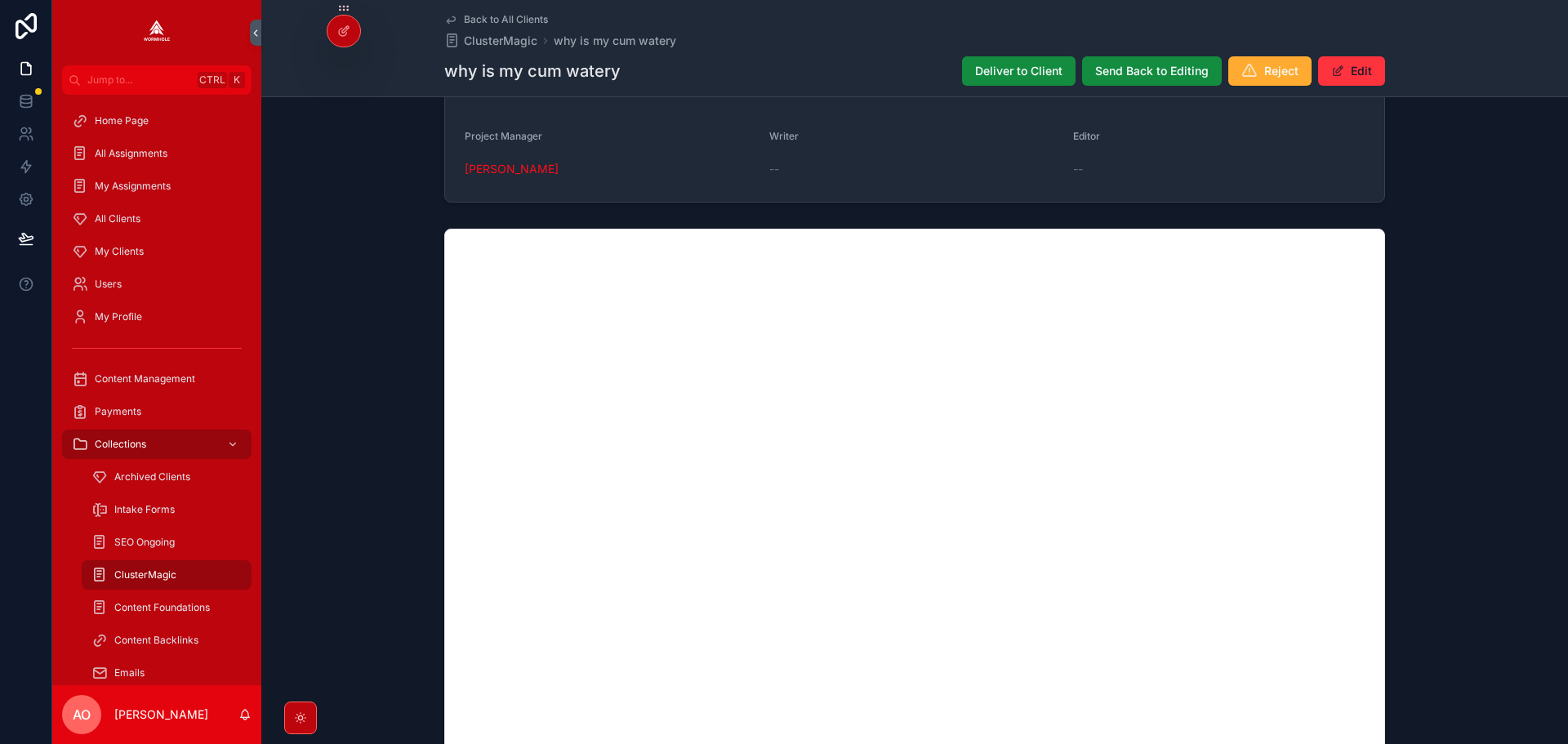
scroll to position [1024, 0]
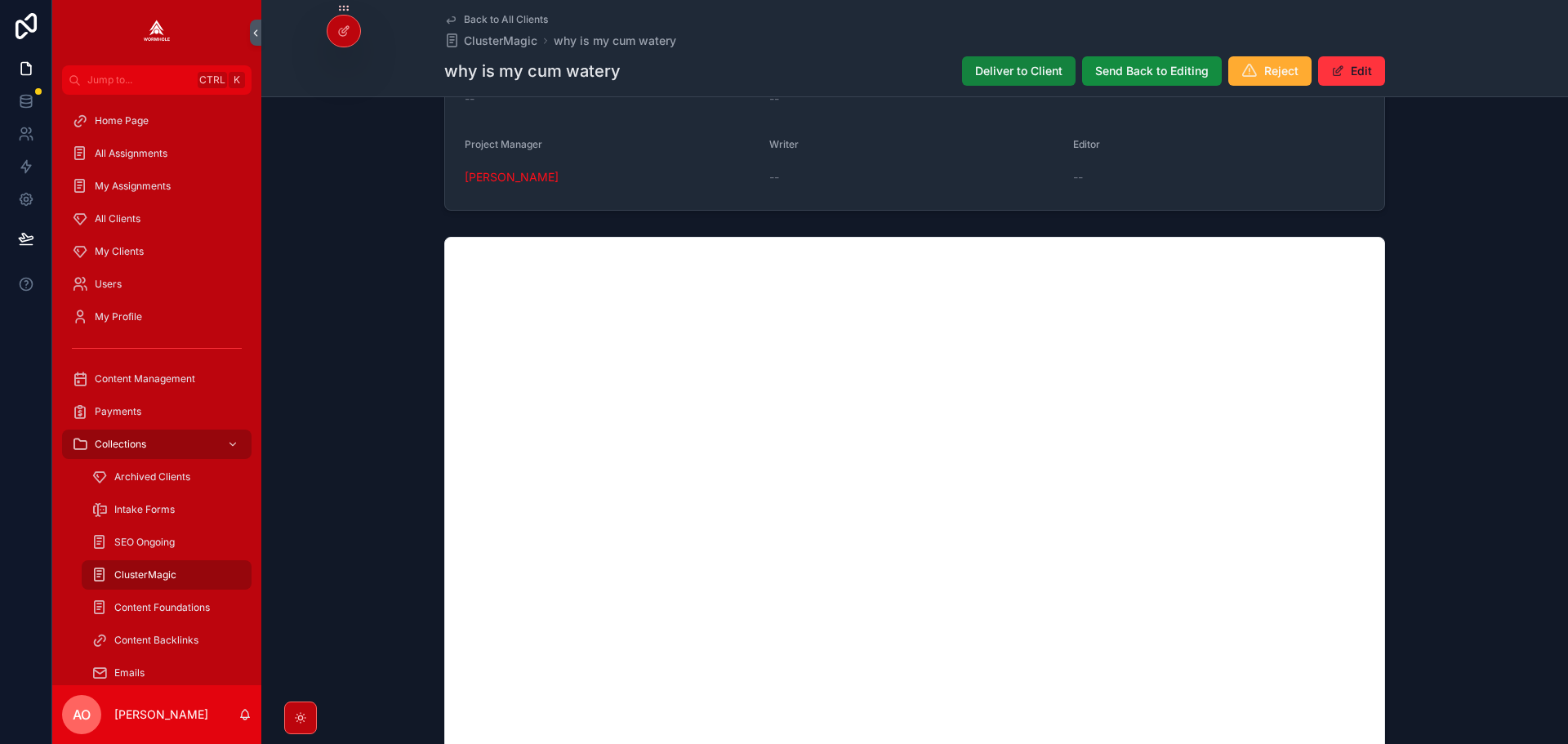
click at [1029, 60] on button "Deliver to Client" at bounding box center [1019, 72] width 114 height 30
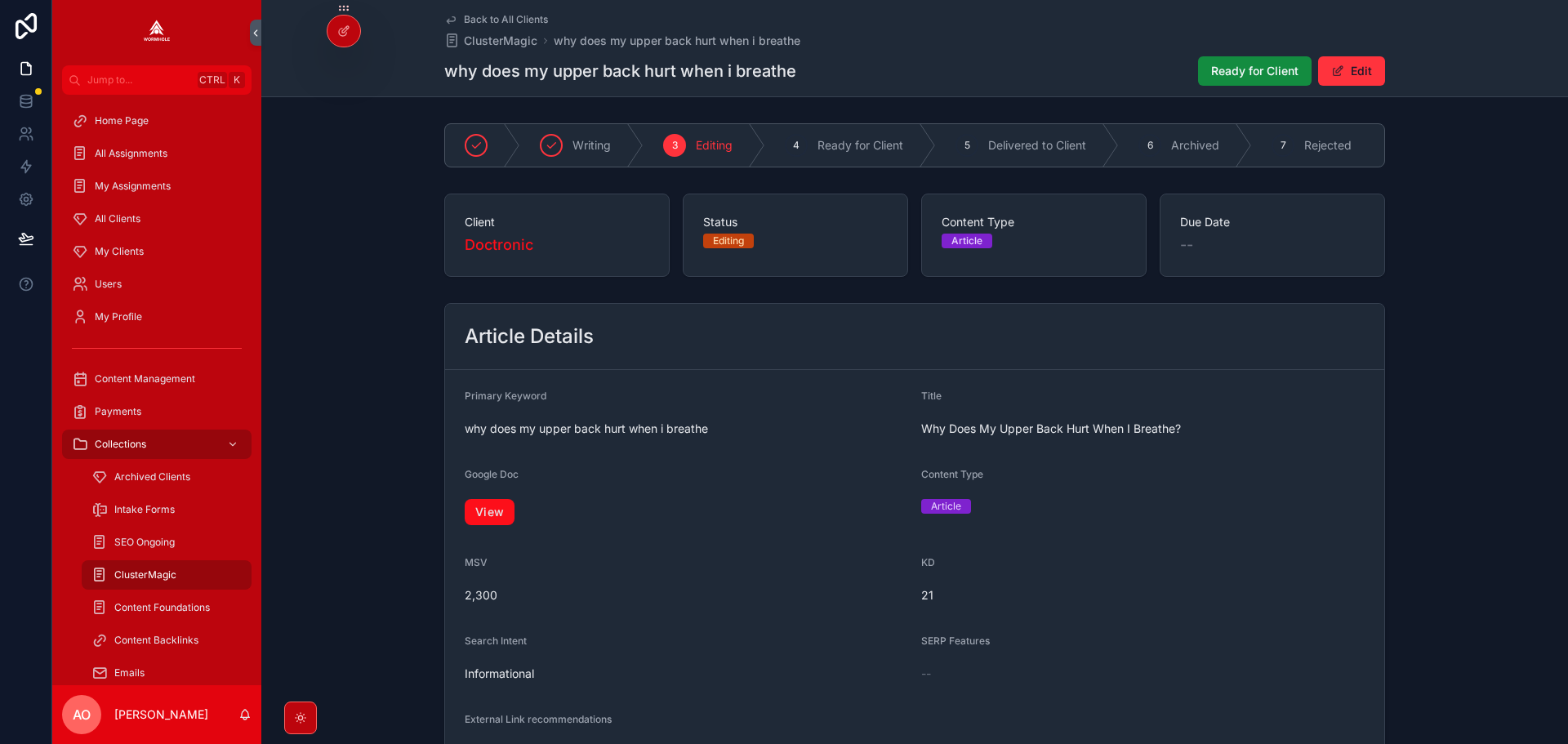
click at [481, 522] on link "View" at bounding box center [489, 512] width 50 height 26
click at [1233, 78] on span "Ready for Client" at bounding box center [1255, 71] width 87 height 17
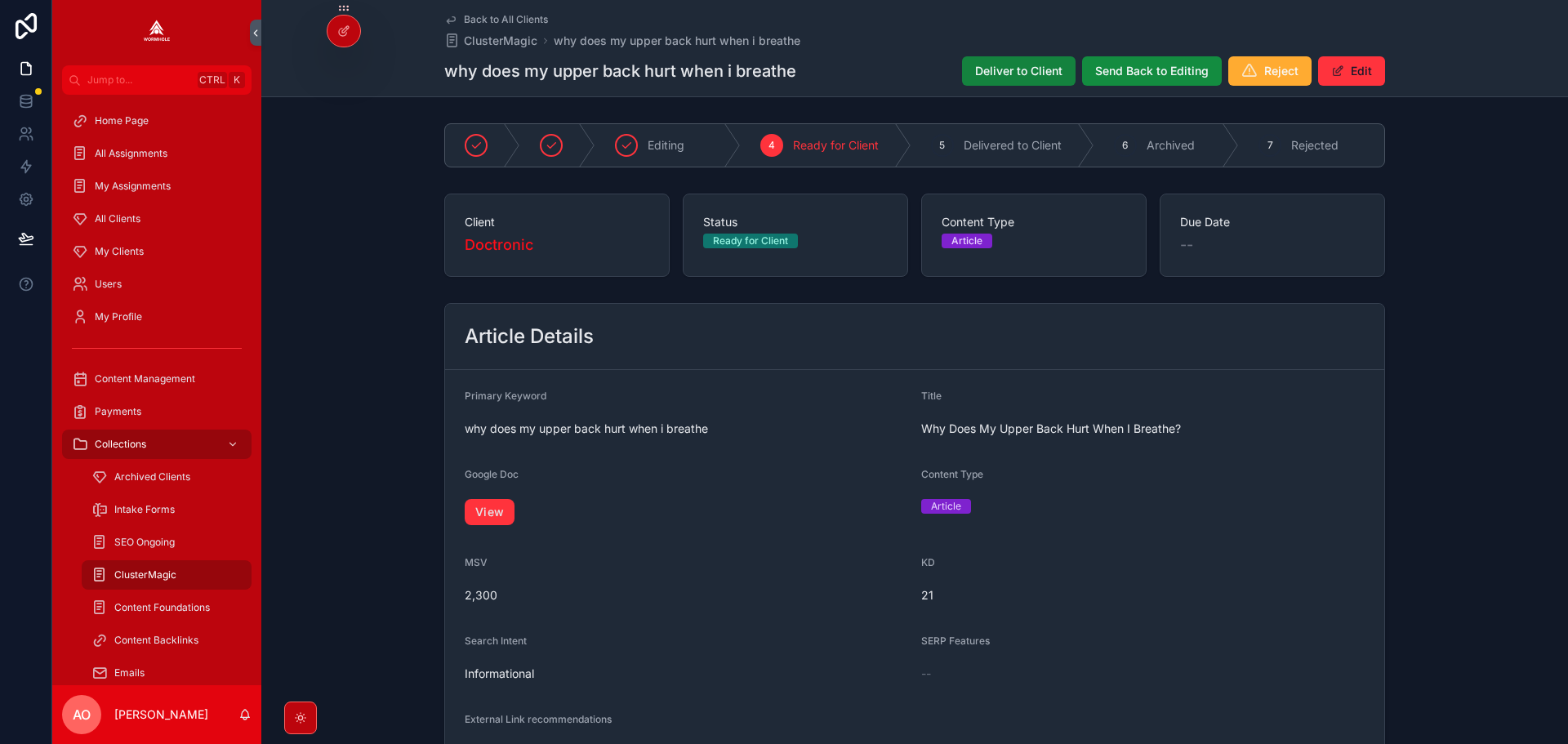
click at [1001, 79] on span "Deliver to Client" at bounding box center [1019, 71] width 87 height 17
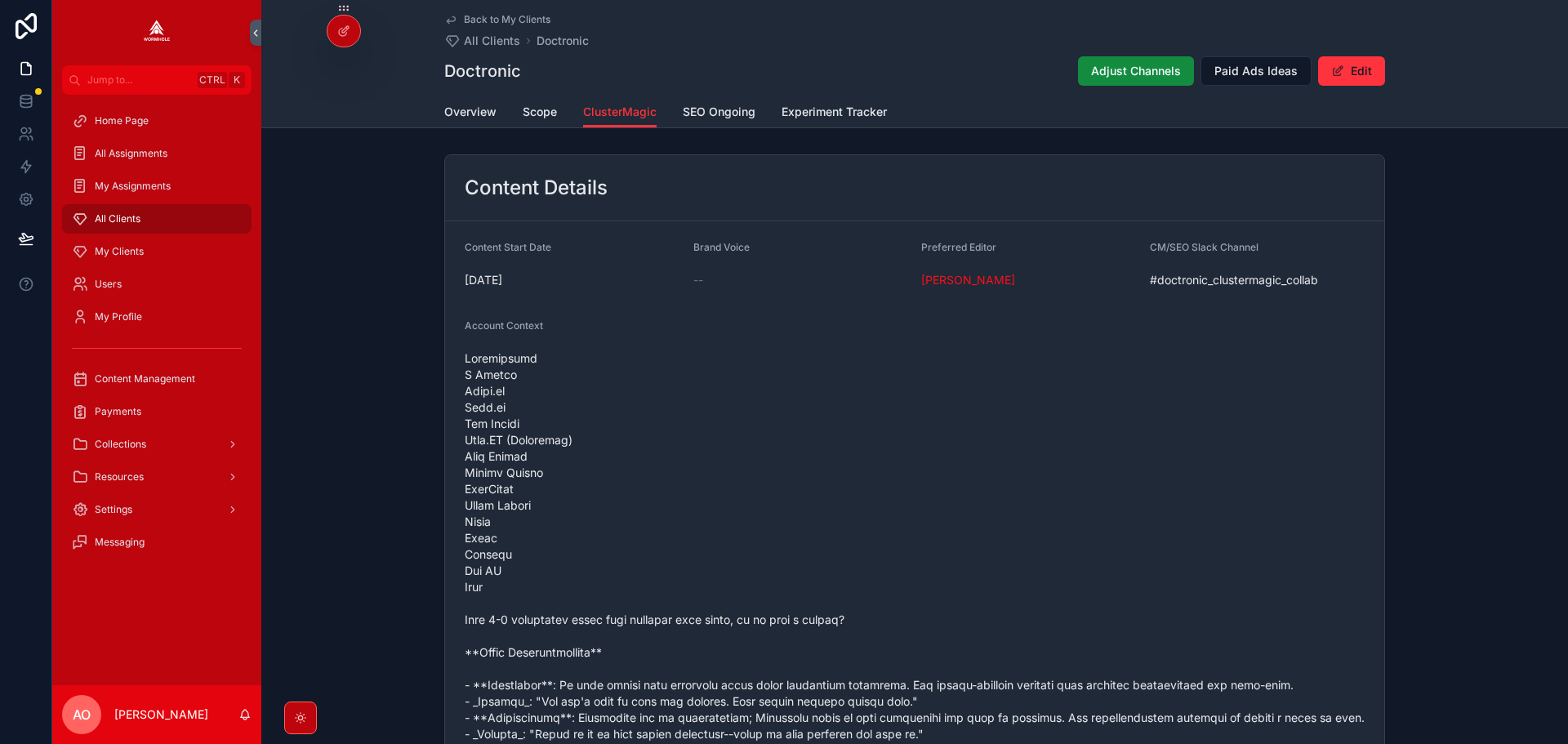
scroll to position [1481, 0]
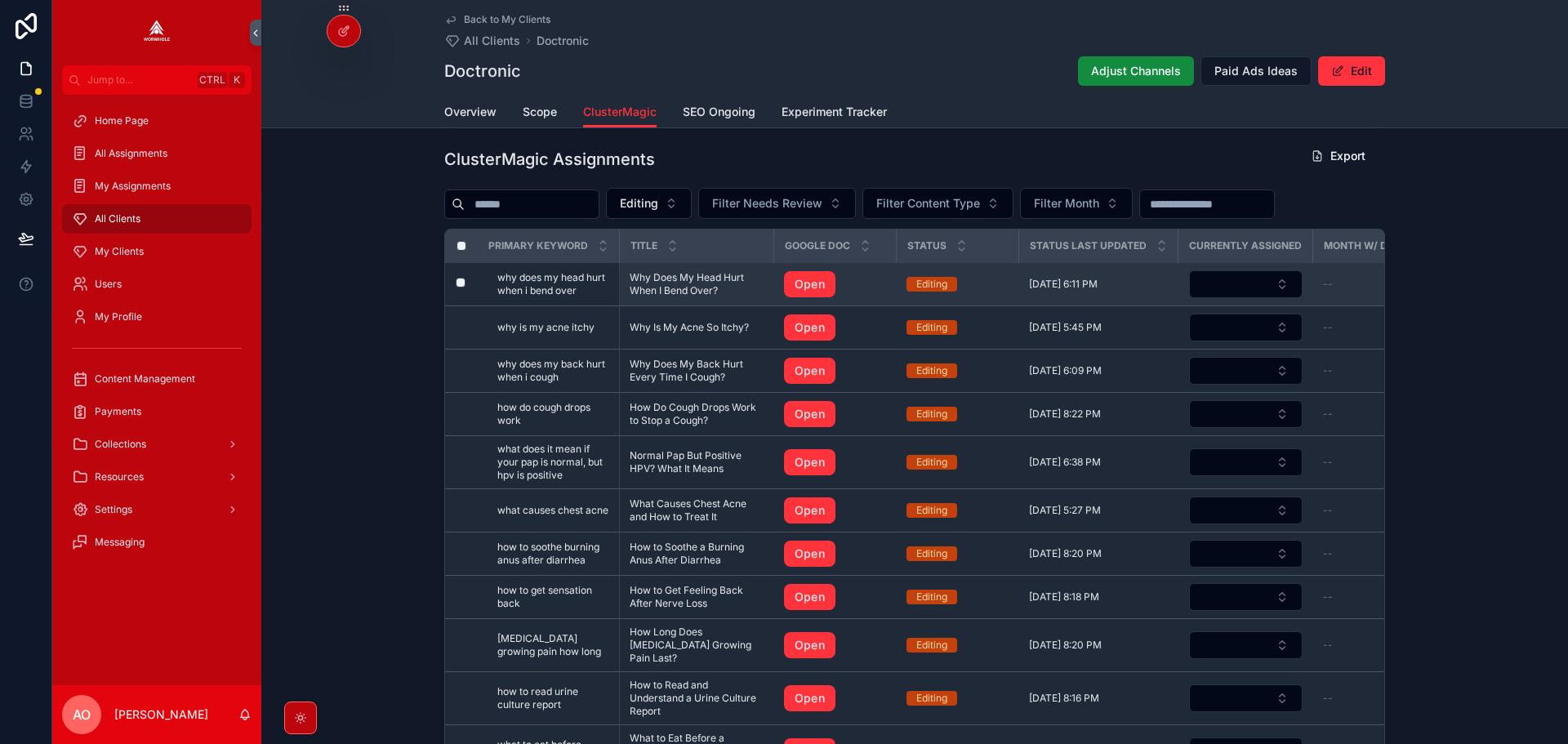
drag, startPoint x: 751, startPoint y: 218, endPoint x: 678, endPoint y: 291, distance: 103.2
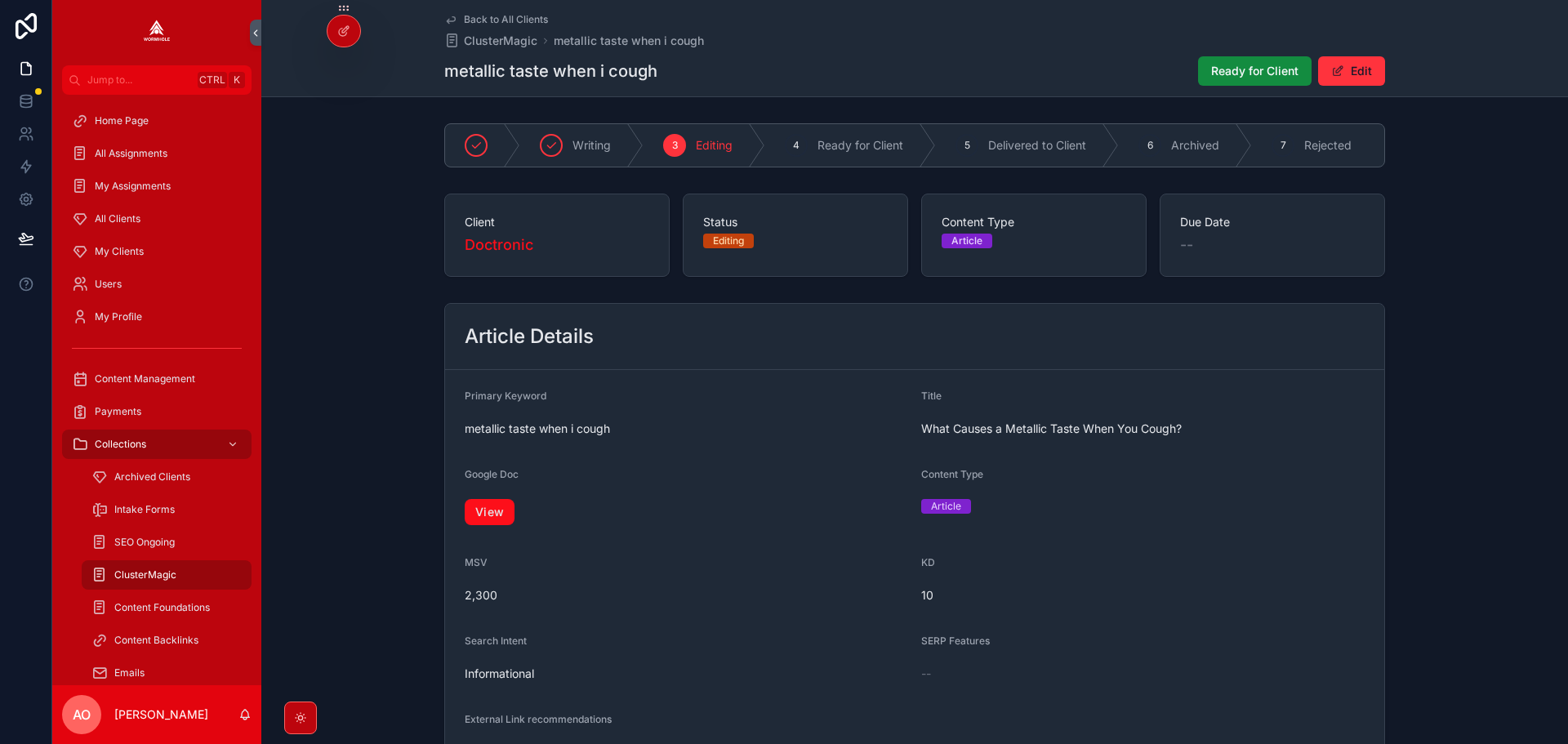
click at [506, 518] on link "View" at bounding box center [489, 512] width 50 height 26
click at [1224, 82] on button "Ready for Client" at bounding box center [1255, 72] width 114 height 30
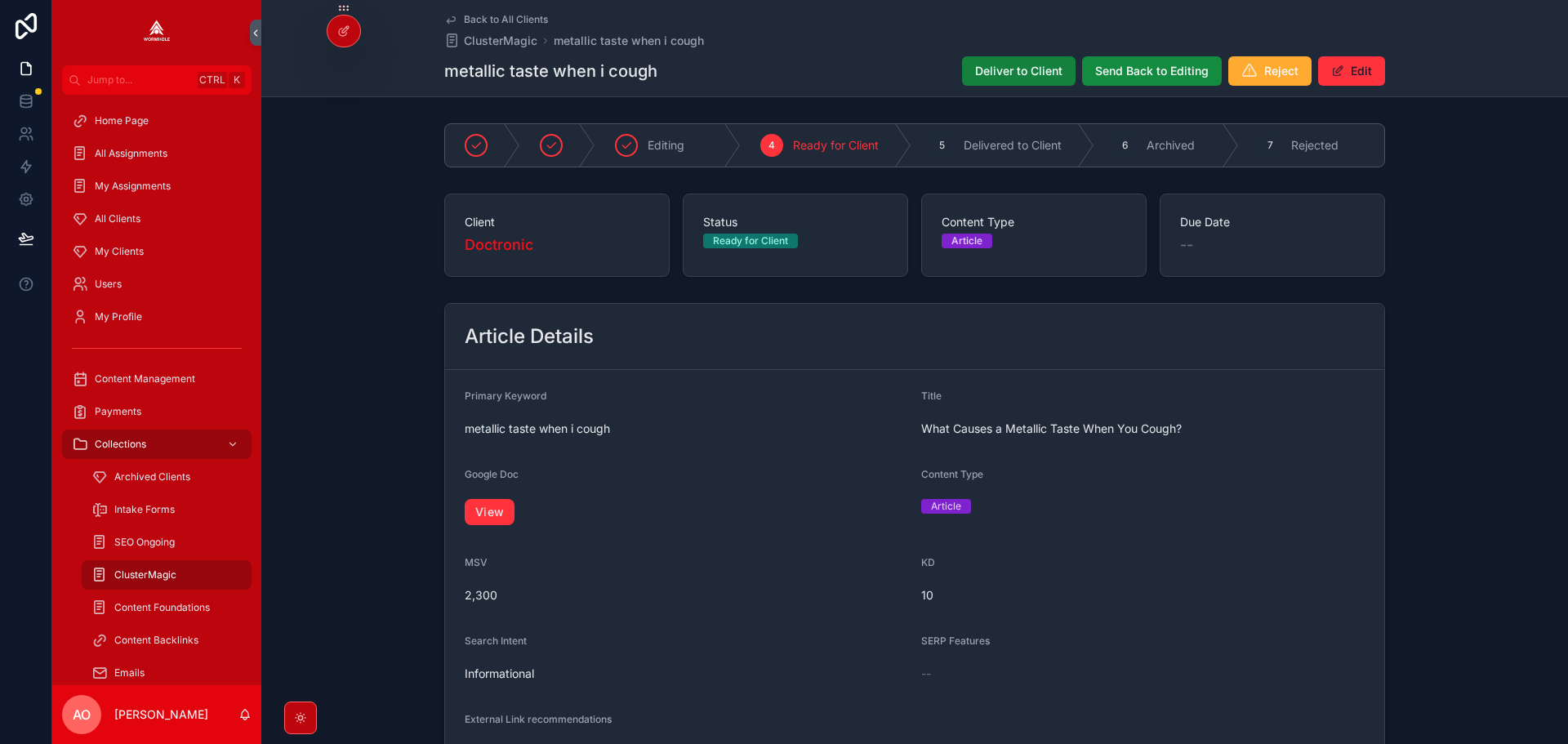
click at [1044, 60] on button "Deliver to Client" at bounding box center [1019, 72] width 114 height 30
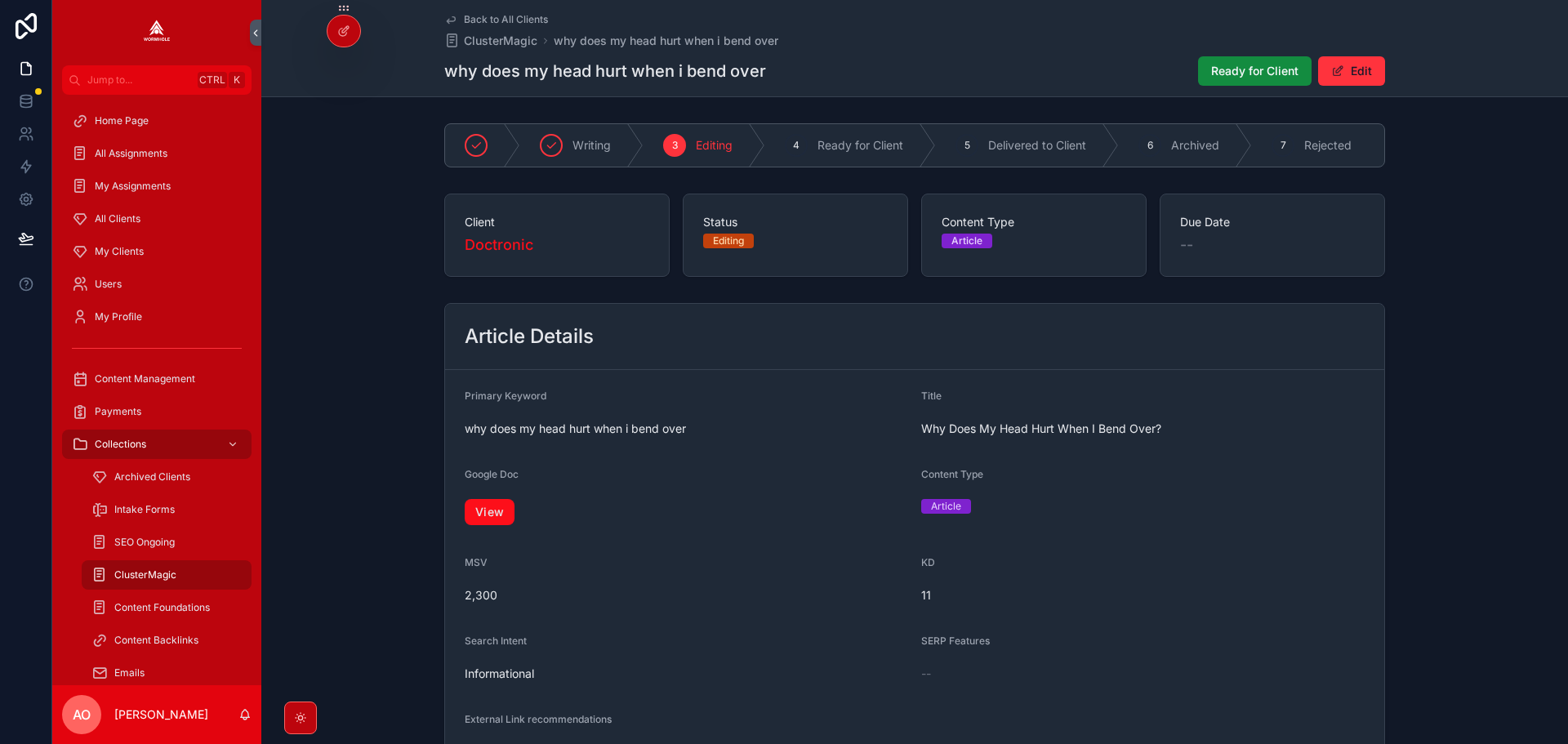
click at [466, 525] on link "View" at bounding box center [489, 512] width 50 height 26
click at [1262, 72] on span "Ready for Client" at bounding box center [1255, 71] width 87 height 17
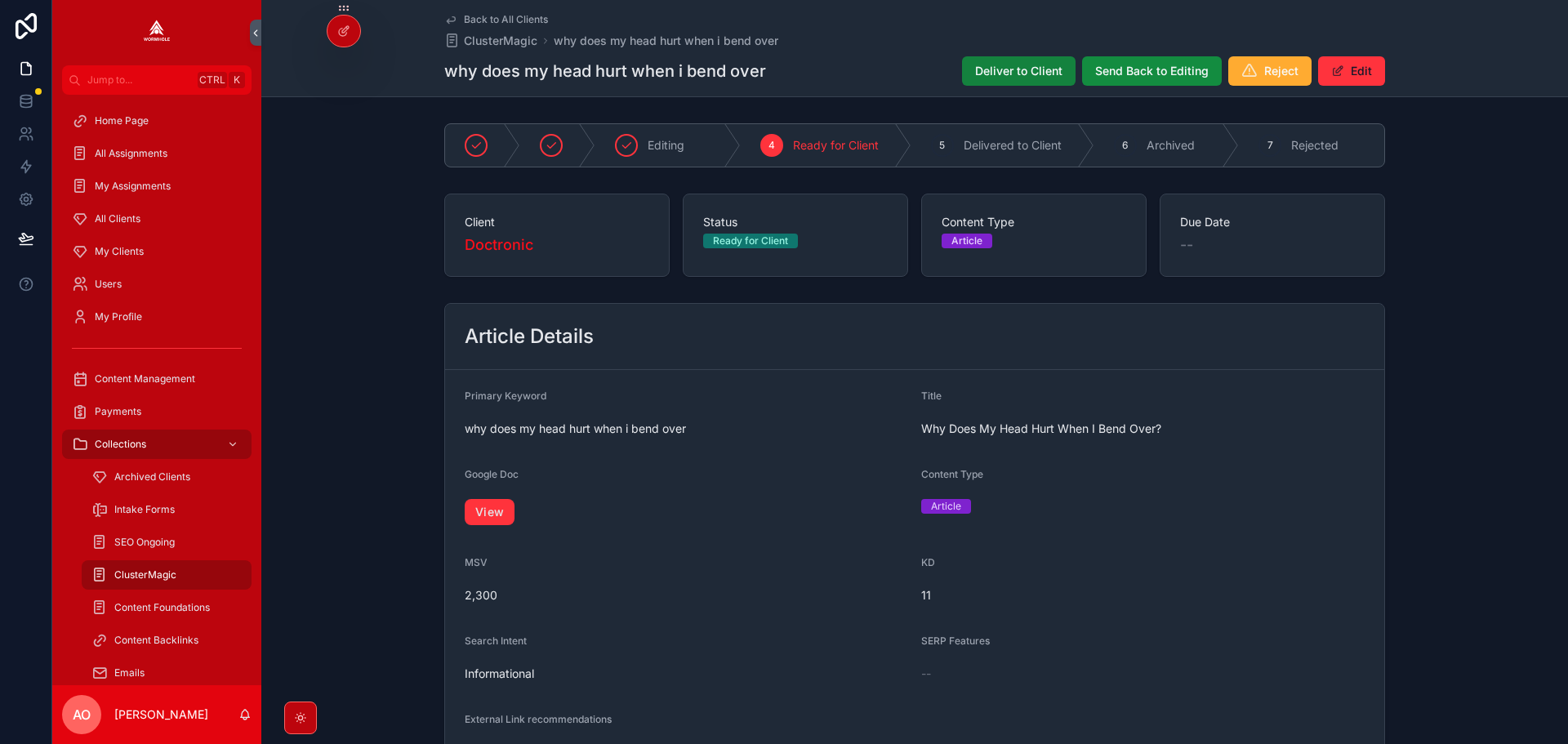
click at [1040, 64] on span "Deliver to Client" at bounding box center [1019, 71] width 87 height 17
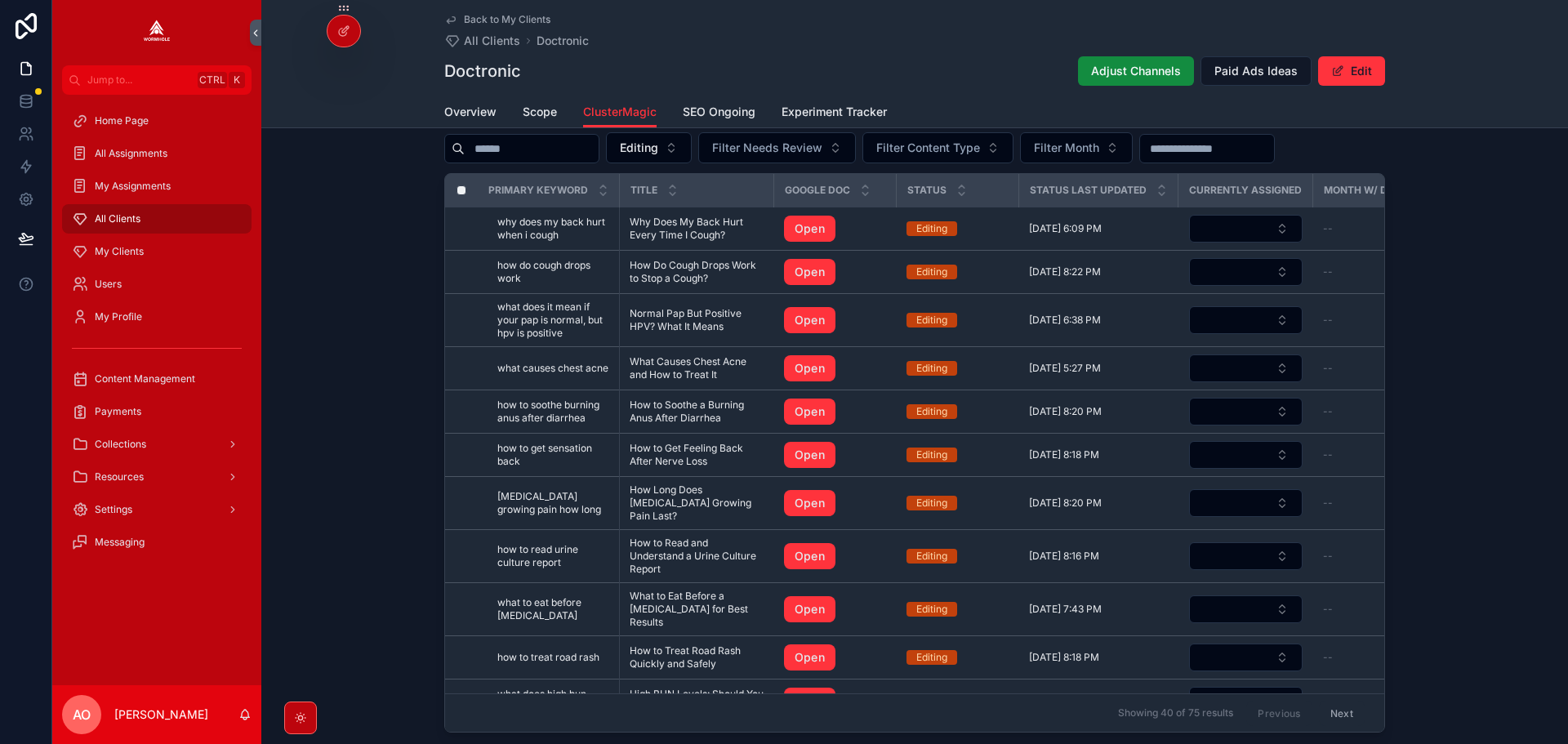
scroll to position [1563, 0]
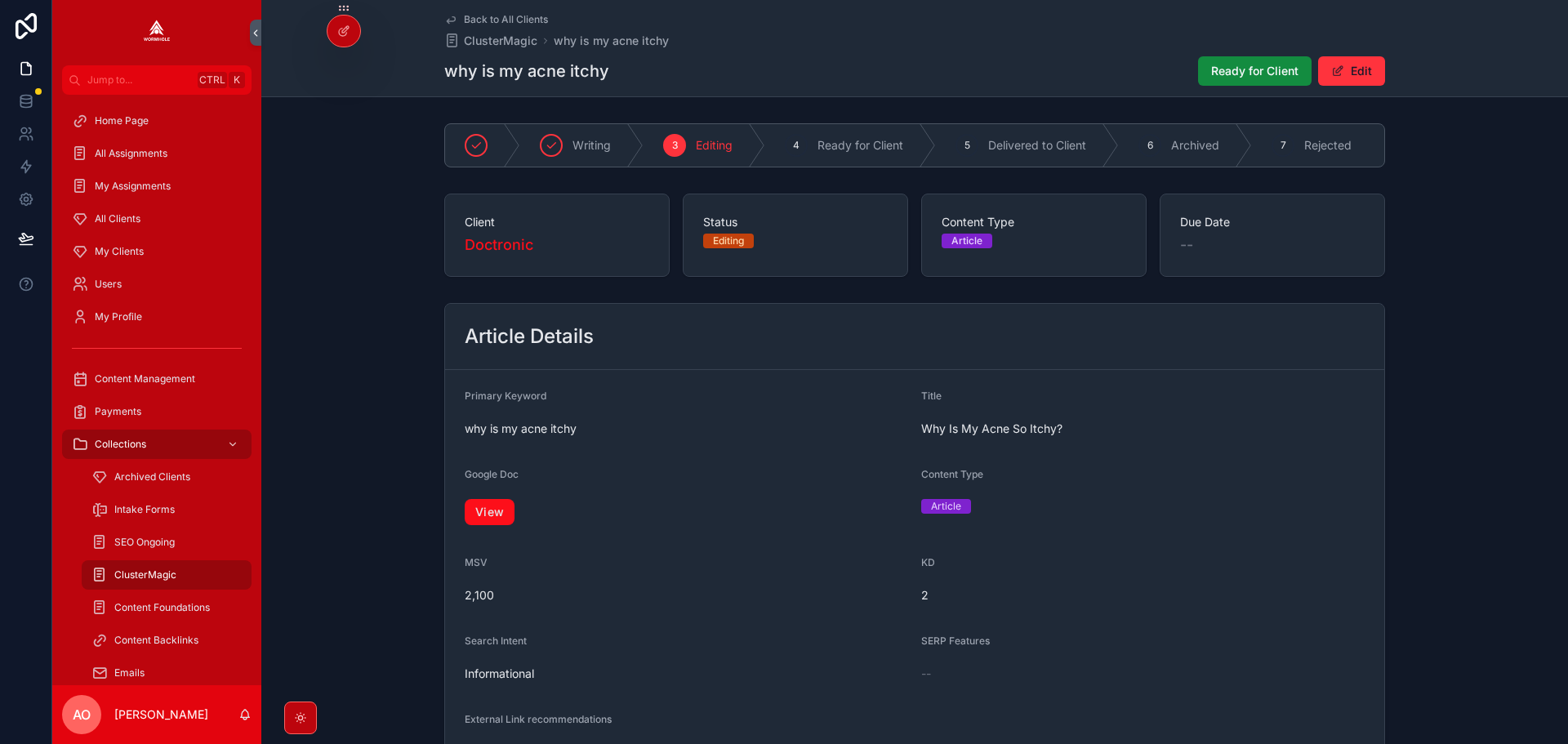
click at [493, 507] on link "View" at bounding box center [489, 512] width 50 height 26
click at [1233, 74] on span "Ready for Client" at bounding box center [1255, 71] width 87 height 17
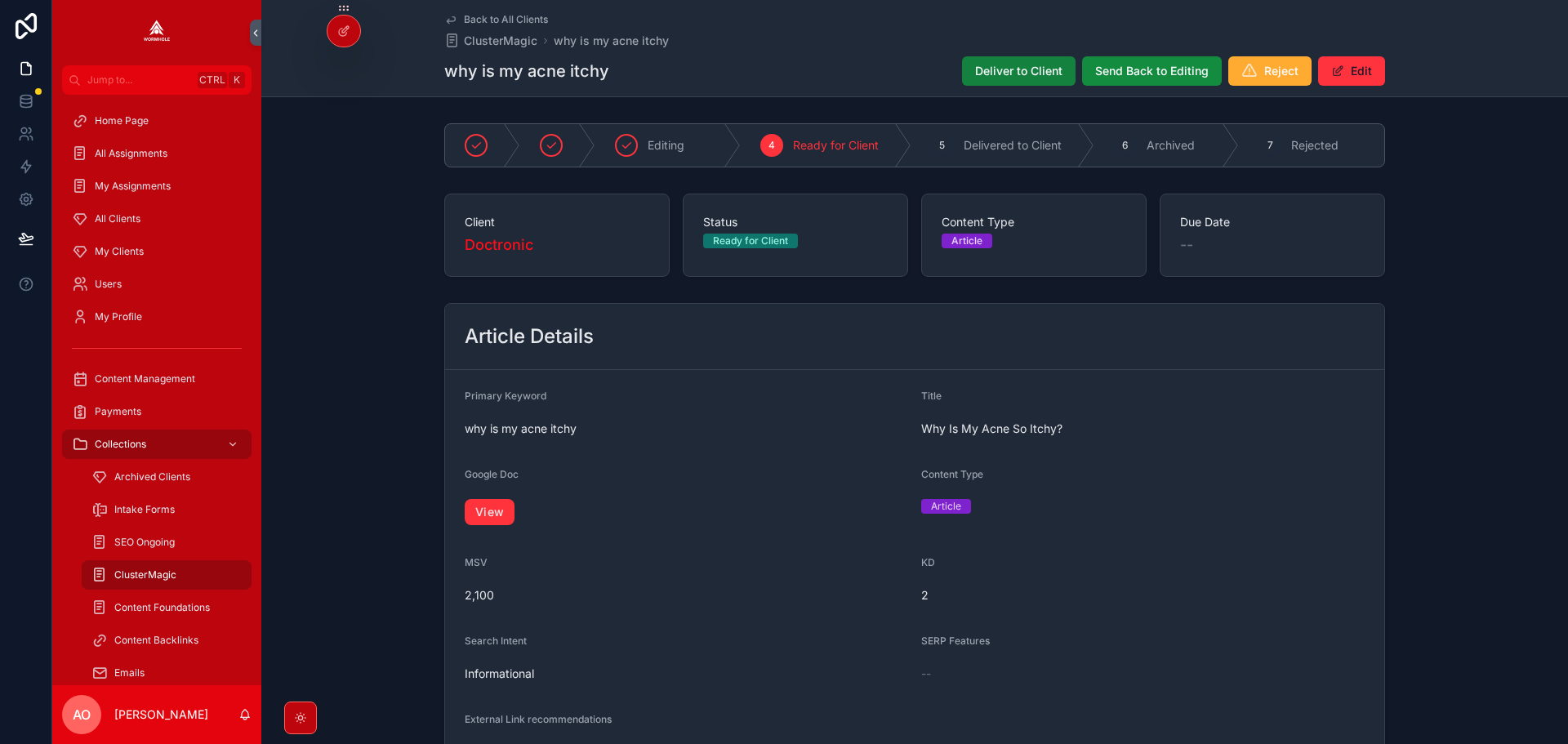
click at [1006, 73] on span "Deliver to Client" at bounding box center [1019, 71] width 87 height 17
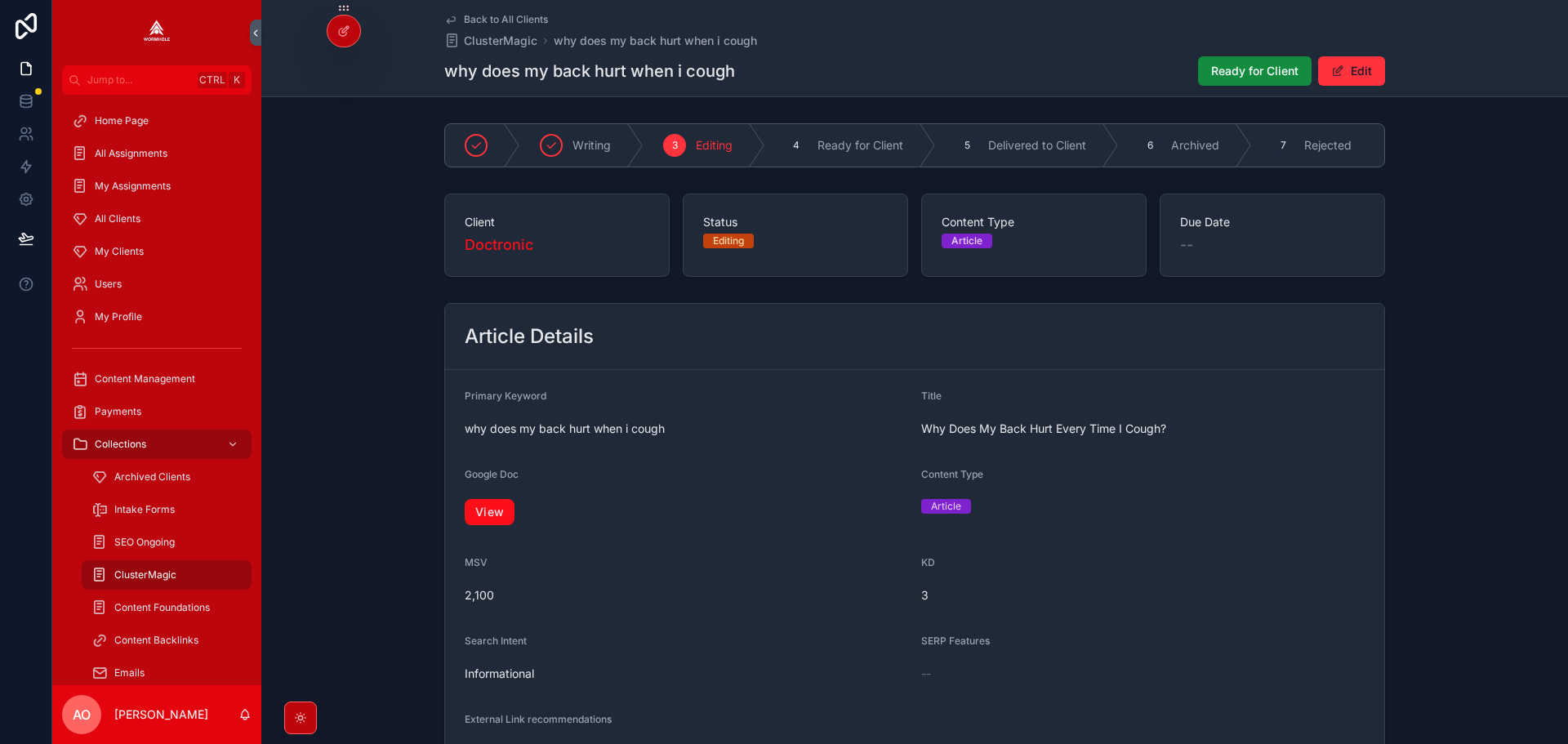
click at [482, 522] on link "View" at bounding box center [489, 512] width 50 height 26
